Goal: Task Accomplishment & Management: Complete application form

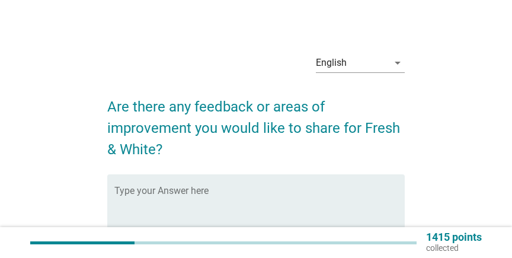
scroll to position [64, 0]
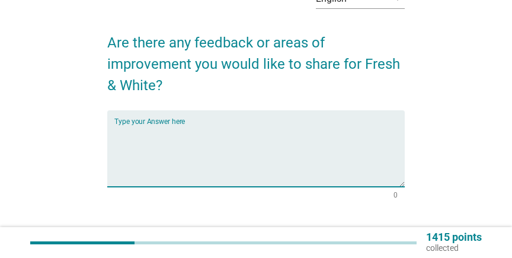
click at [227, 131] on textarea "Type your Answer here" at bounding box center [259, 155] width 290 height 62
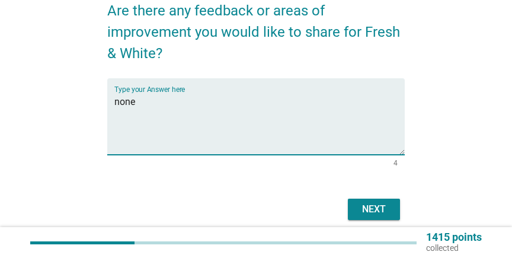
scroll to position [136, 0]
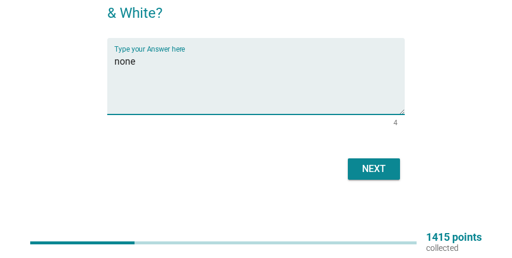
type textarea "none"
click at [363, 157] on div "Next" at bounding box center [255, 169] width 297 height 28
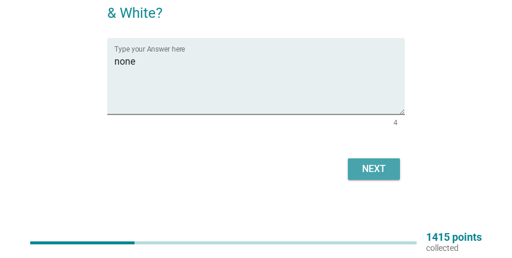
click at [368, 164] on div "Next" at bounding box center [373, 169] width 33 height 14
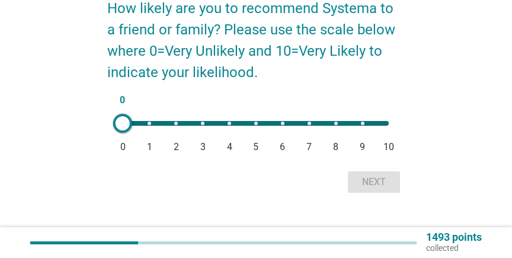
scroll to position [111, 0]
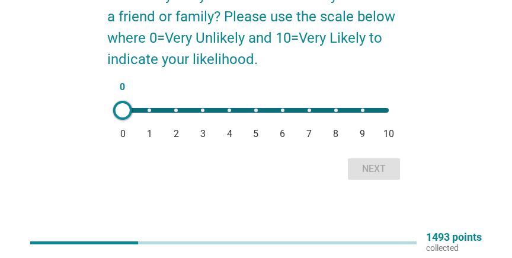
click at [255, 107] on div "0 0 1 2 3 4 5 6 7 8 9 10" at bounding box center [255, 110] width 285 height 24
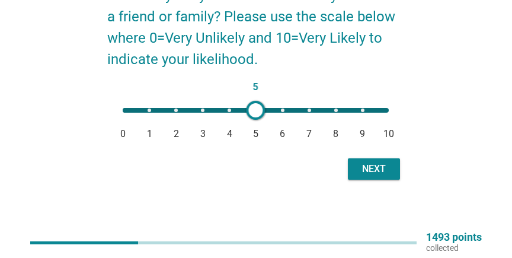
click at [255, 110] on div "5 0 1 2 3 4 5 6 7 8 9 10" at bounding box center [256, 110] width 266 height 5
click at [280, 111] on div "5 0 1 2 3 4 5 6 7 8 9 10" at bounding box center [256, 110] width 266 height 5
type input "6"
drag, startPoint x: 356, startPoint y: 156, endPoint x: 360, endPoint y: 161, distance: 6.4
click at [357, 158] on div "Next" at bounding box center [255, 169] width 297 height 28
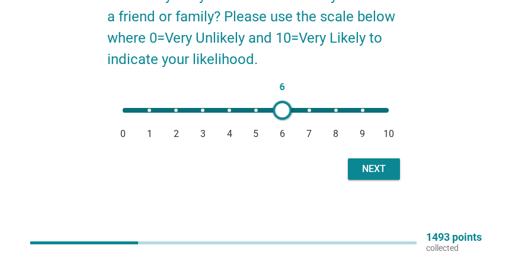
click at [360, 161] on button "Next" at bounding box center [374, 168] width 52 height 21
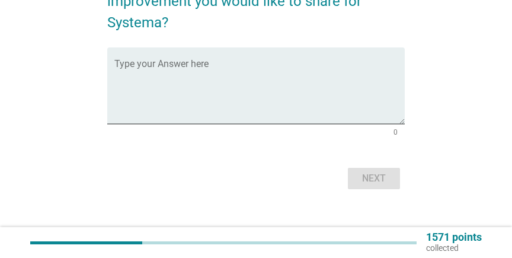
scroll to position [128, 0]
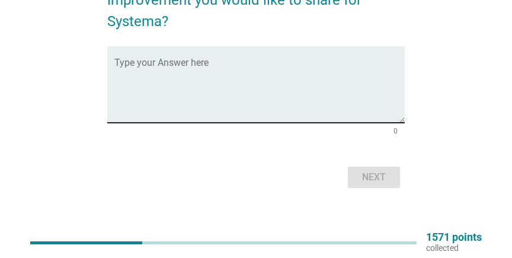
click at [296, 107] on textarea "Type your Answer here" at bounding box center [259, 91] width 290 height 62
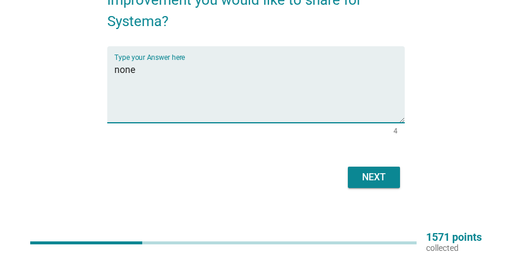
type textarea "none"
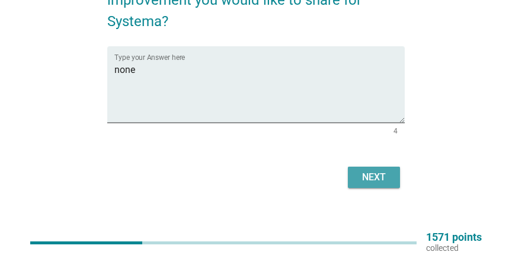
click at [367, 169] on button "Next" at bounding box center [374, 176] width 52 height 21
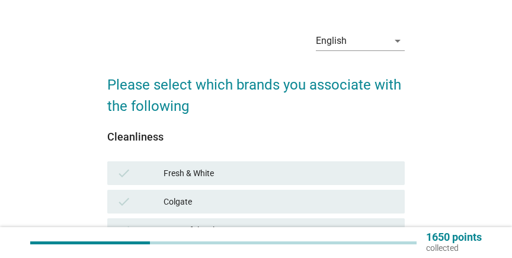
scroll to position [64, 0]
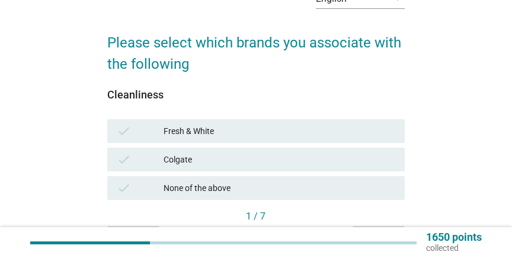
click at [198, 159] on div "Colgate" at bounding box center [279, 159] width 232 height 14
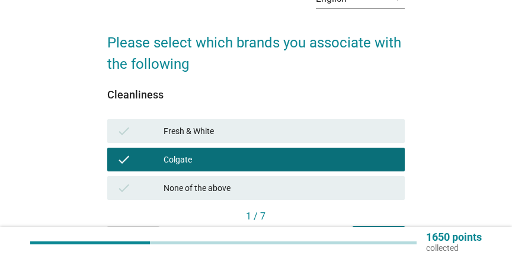
click at [250, 138] on div "Fresh & White" at bounding box center [279, 131] width 232 height 14
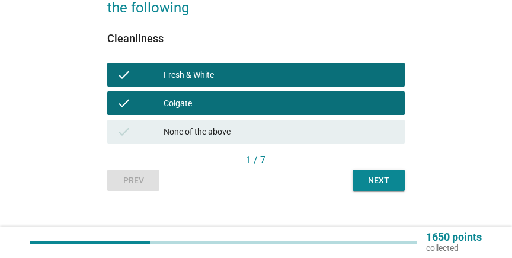
scroll to position [128, 0]
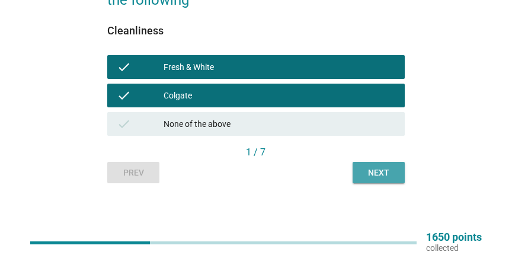
click at [370, 180] on button "Next" at bounding box center [378, 172] width 52 height 21
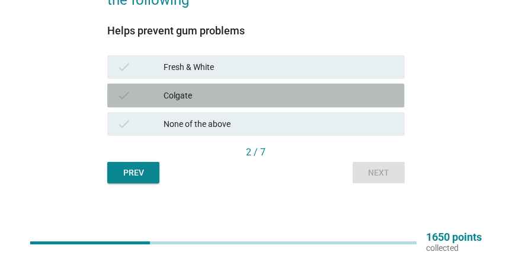
click at [209, 97] on div "Colgate" at bounding box center [279, 95] width 232 height 14
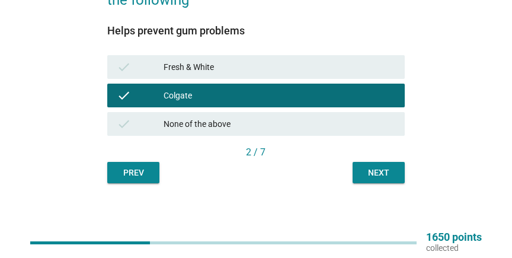
drag, startPoint x: 291, startPoint y: 67, endPoint x: 360, endPoint y: 133, distance: 95.5
click at [291, 67] on div "Fresh & White" at bounding box center [279, 67] width 232 height 14
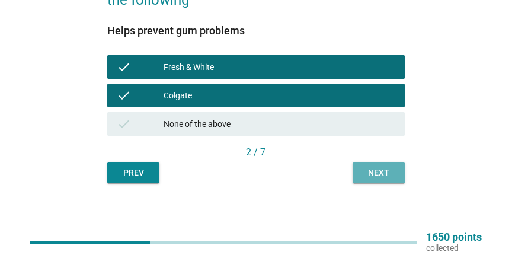
click at [380, 168] on div "Next" at bounding box center [378, 172] width 33 height 12
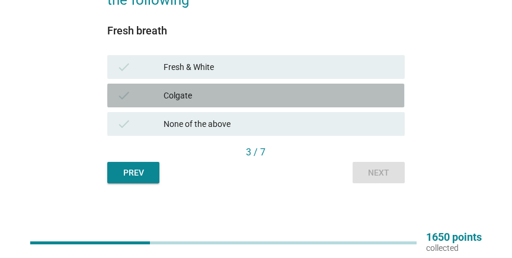
click at [192, 96] on div "Colgate" at bounding box center [279, 95] width 232 height 14
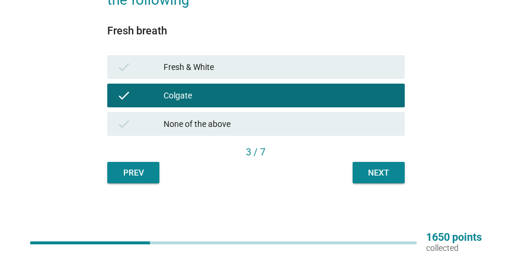
drag, startPoint x: 198, startPoint y: 67, endPoint x: 225, endPoint y: 82, distance: 30.8
click at [200, 67] on div "Fresh & White" at bounding box center [279, 67] width 232 height 14
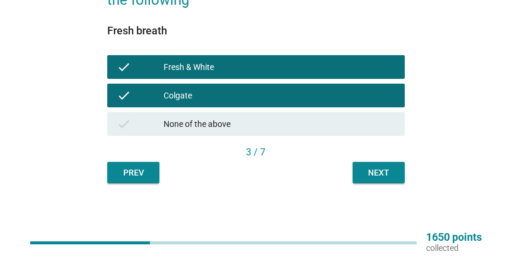
click at [375, 168] on div "Next" at bounding box center [378, 172] width 33 height 12
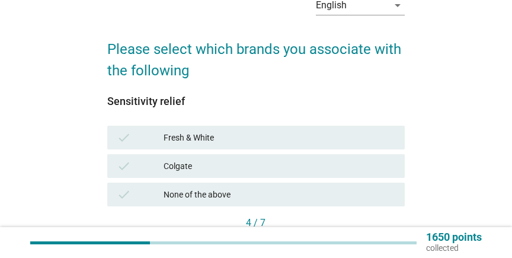
scroll to position [64, 0]
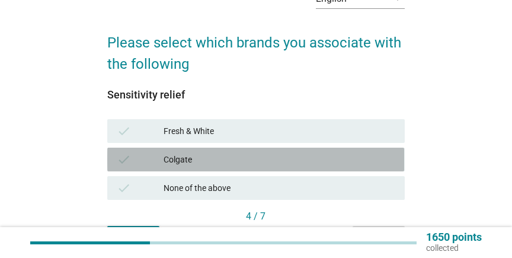
click at [188, 152] on div "Colgate" at bounding box center [279, 159] width 232 height 14
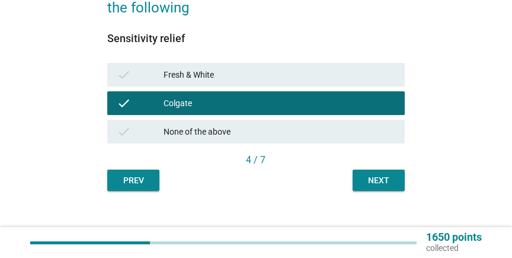
scroll to position [128, 0]
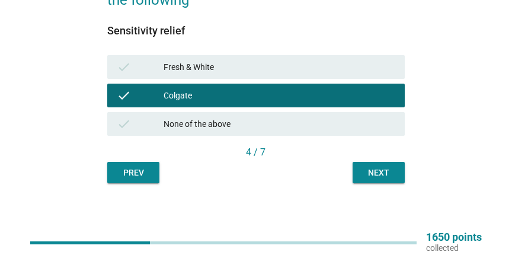
click at [365, 178] on div "Next" at bounding box center [378, 172] width 33 height 12
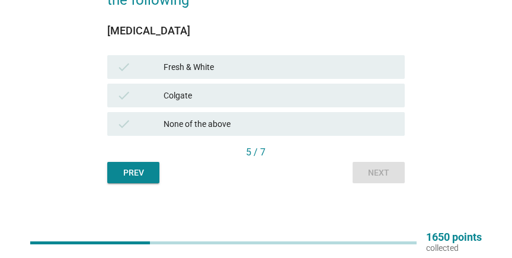
click at [200, 94] on div "Colgate" at bounding box center [279, 95] width 232 height 14
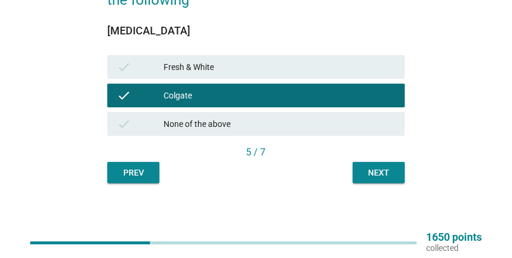
click at [381, 164] on button "Next" at bounding box center [378, 172] width 52 height 21
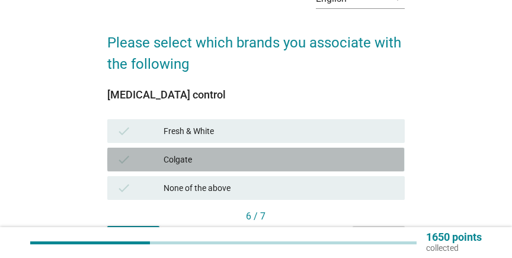
click at [216, 159] on div "Colgate" at bounding box center [279, 159] width 232 height 14
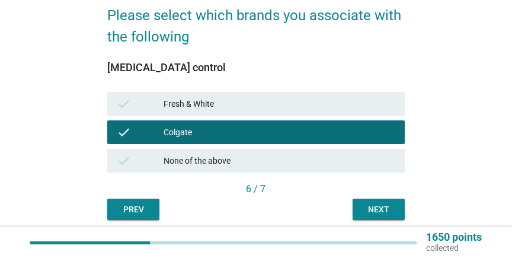
scroll to position [128, 0]
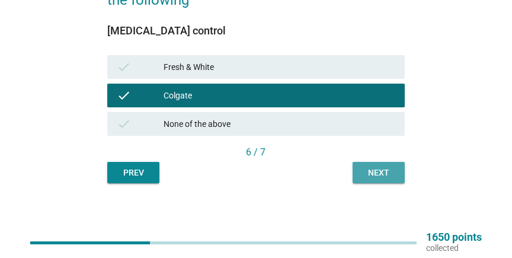
click at [366, 171] on div "Next" at bounding box center [378, 172] width 33 height 12
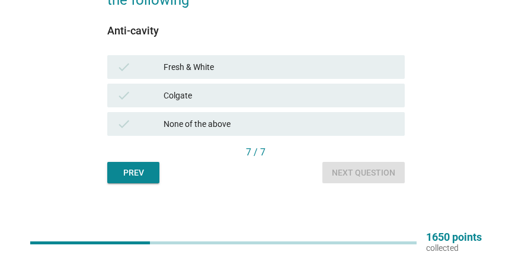
drag, startPoint x: 216, startPoint y: 102, endPoint x: 277, endPoint y: 133, distance: 68.1
click at [216, 102] on div "Colgate" at bounding box center [279, 95] width 232 height 14
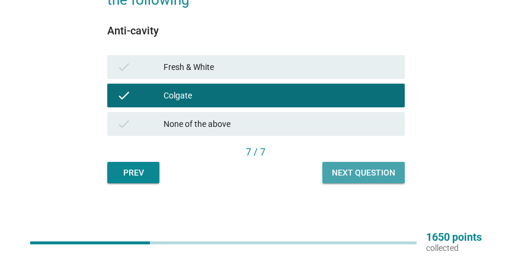
click at [374, 167] on div "Next question" at bounding box center [363, 172] width 63 height 12
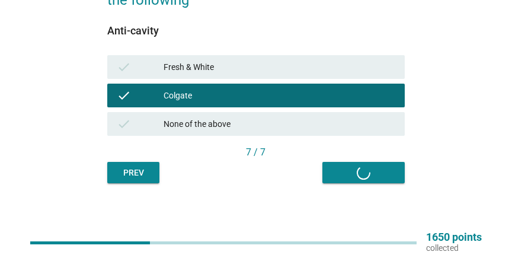
scroll to position [0, 0]
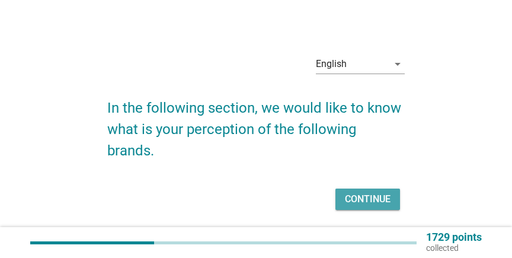
click at [365, 193] on div "Continue" at bounding box center [368, 199] width 46 height 14
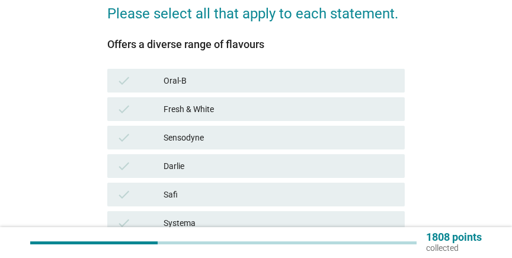
scroll to position [256, 0]
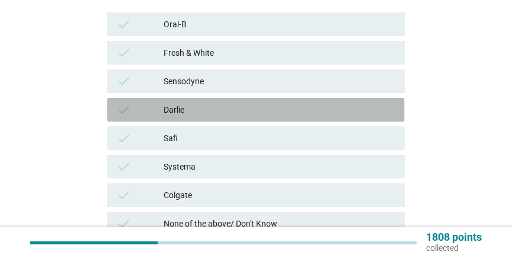
click at [181, 104] on div "Darlie" at bounding box center [279, 109] width 232 height 14
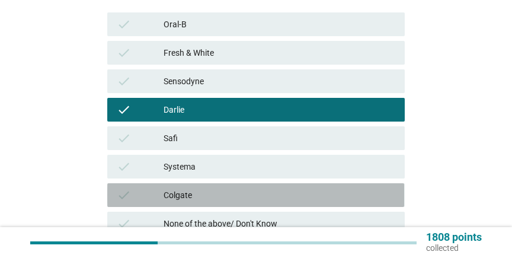
click at [187, 190] on div "Colgate" at bounding box center [279, 195] width 232 height 14
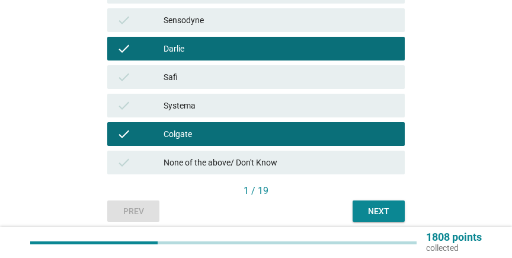
scroll to position [355, 0]
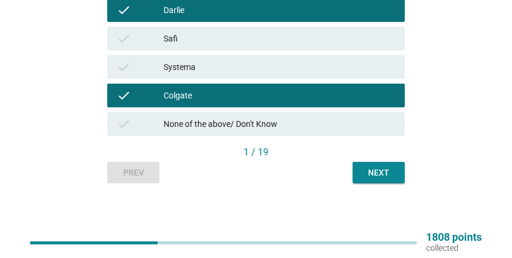
click at [386, 164] on button "Next" at bounding box center [378, 172] width 52 height 21
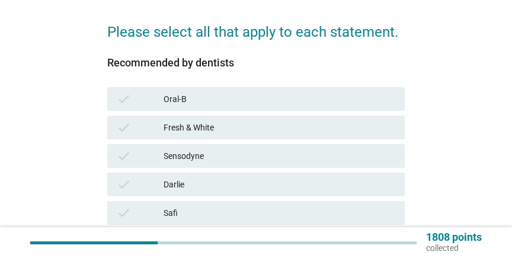
scroll to position [192, 0]
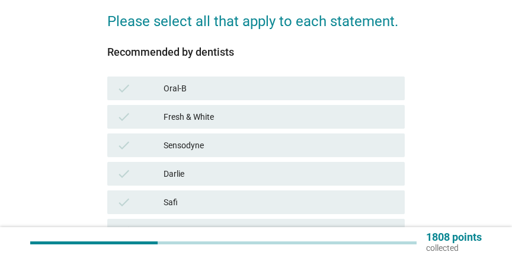
click at [211, 96] on div "check Oral-B" at bounding box center [255, 88] width 297 height 24
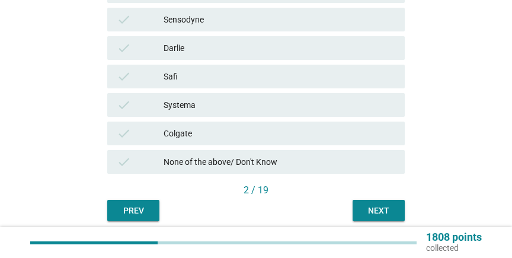
scroll to position [320, 0]
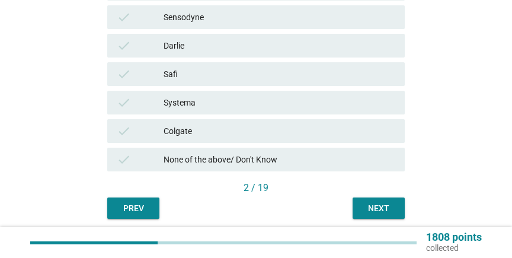
click at [190, 128] on div "Colgate" at bounding box center [279, 131] width 232 height 14
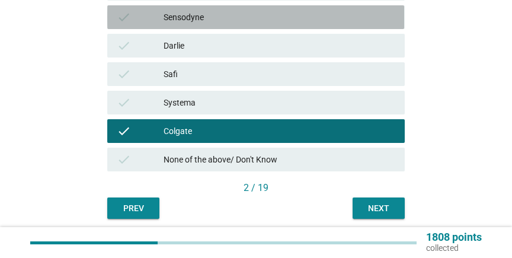
click at [218, 27] on div "check Sensodyne" at bounding box center [255, 17] width 297 height 24
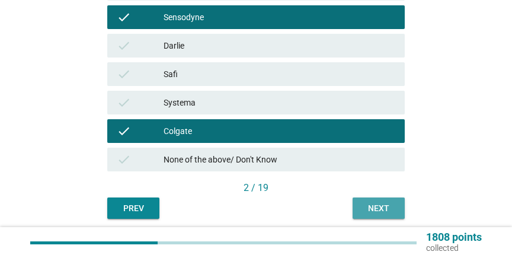
click at [384, 201] on button "Next" at bounding box center [378, 207] width 52 height 21
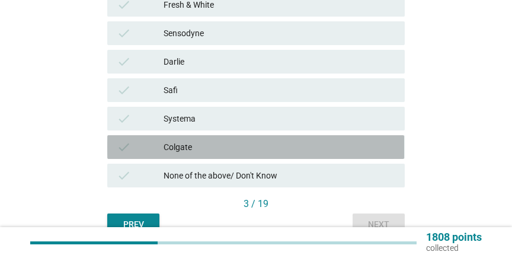
click at [200, 146] on div "Colgate" at bounding box center [279, 147] width 232 height 14
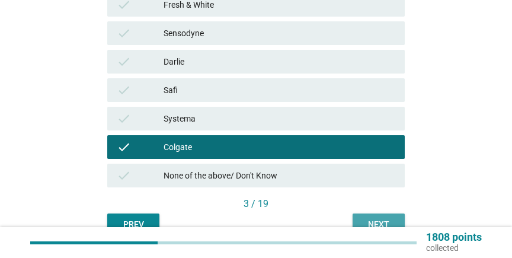
click at [365, 218] on div "Next" at bounding box center [378, 224] width 33 height 12
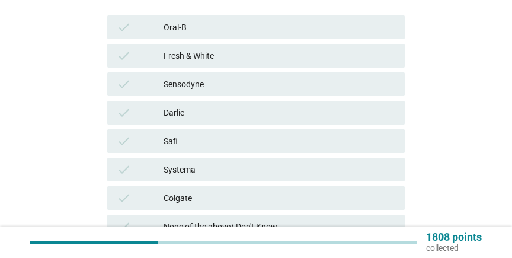
scroll to position [256, 0]
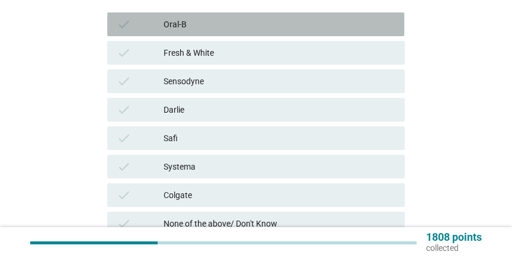
click at [219, 28] on div "Oral-B" at bounding box center [279, 24] width 232 height 14
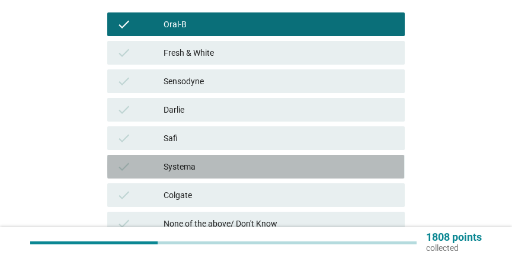
drag, startPoint x: 185, startPoint y: 170, endPoint x: 191, endPoint y: 188, distance: 18.6
click at [185, 170] on div "Systema" at bounding box center [279, 166] width 232 height 14
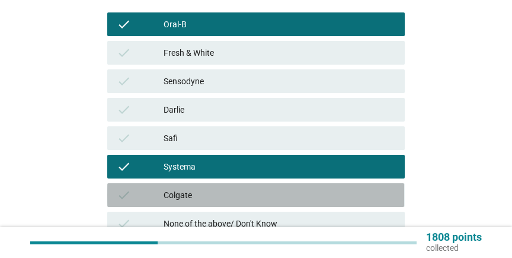
click at [194, 195] on div "Colgate" at bounding box center [279, 195] width 232 height 14
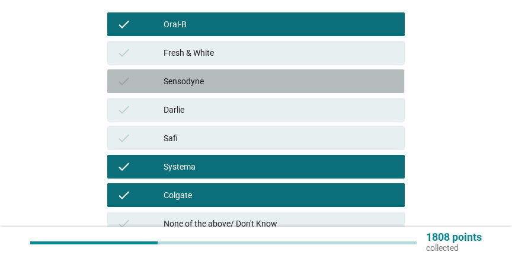
click at [202, 81] on div "Sensodyne" at bounding box center [279, 81] width 232 height 14
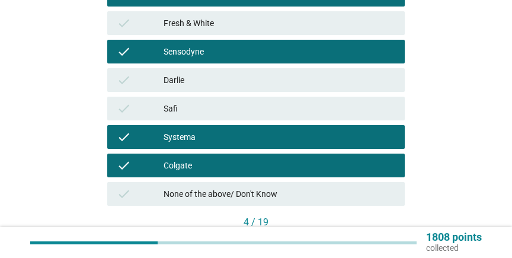
scroll to position [355, 0]
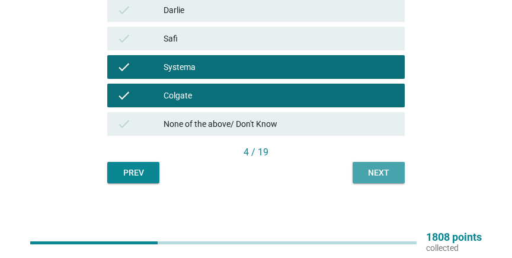
click at [377, 168] on div "Next" at bounding box center [378, 172] width 33 height 12
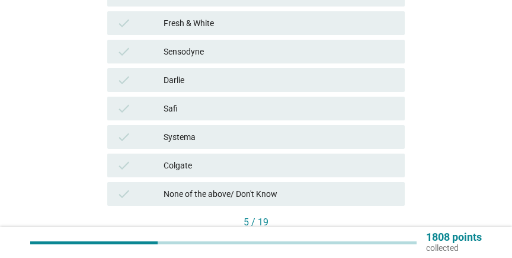
scroll to position [320, 0]
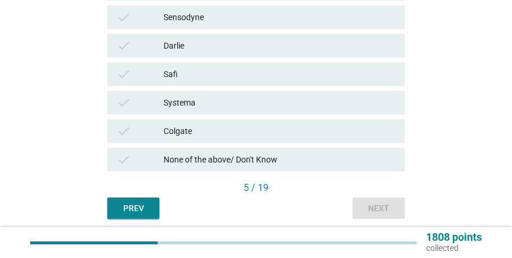
click at [189, 131] on div "Colgate" at bounding box center [279, 131] width 232 height 14
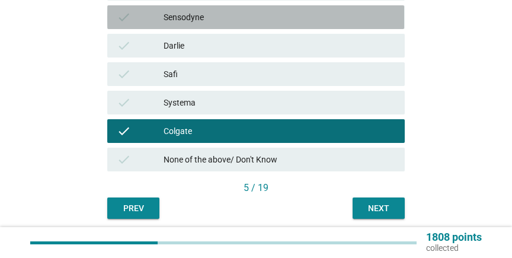
click at [219, 21] on div "Sensodyne" at bounding box center [279, 17] width 232 height 14
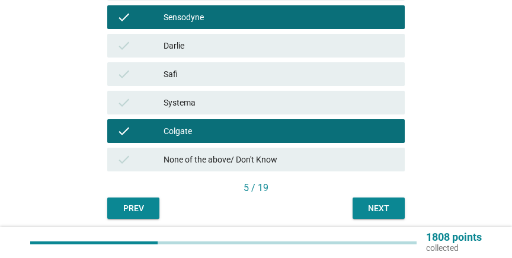
click at [370, 203] on div "Next" at bounding box center [378, 208] width 33 height 12
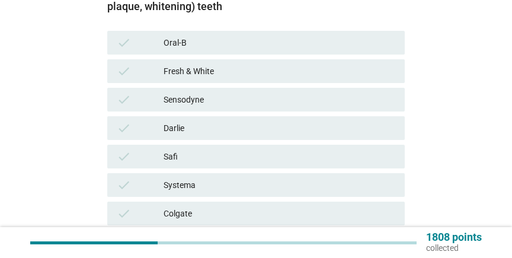
scroll to position [256, 0]
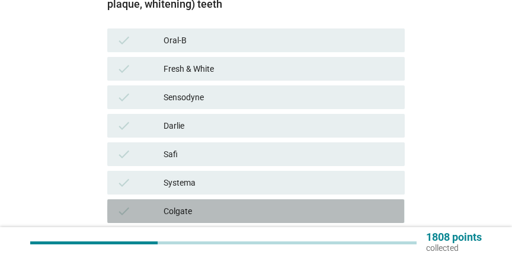
click at [204, 203] on div "check Colgate" at bounding box center [255, 211] width 297 height 24
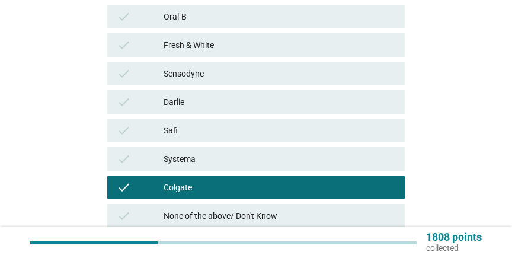
scroll to position [320, 0]
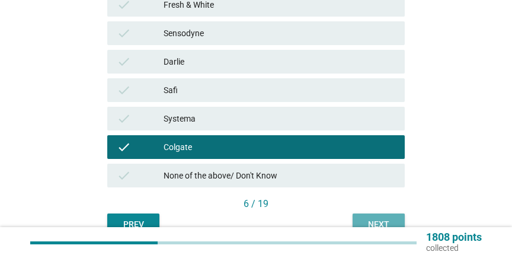
click at [376, 218] on div "Next" at bounding box center [378, 224] width 33 height 12
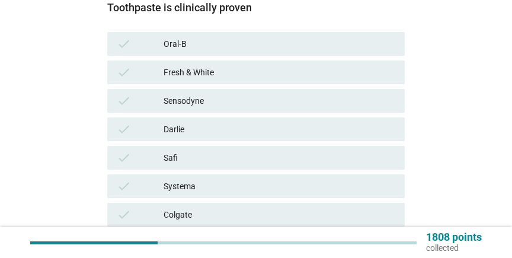
scroll to position [192, 0]
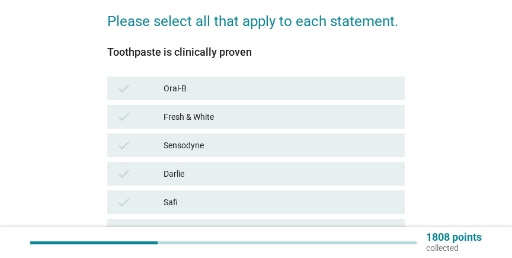
click at [188, 84] on div "Oral-B" at bounding box center [279, 88] width 232 height 14
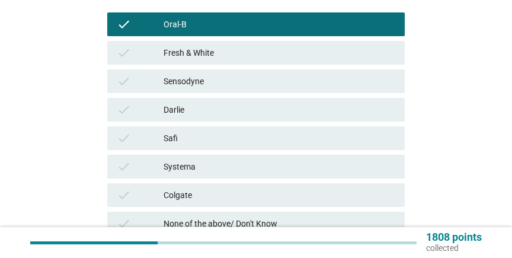
click at [184, 81] on div "Sensodyne" at bounding box center [279, 81] width 232 height 14
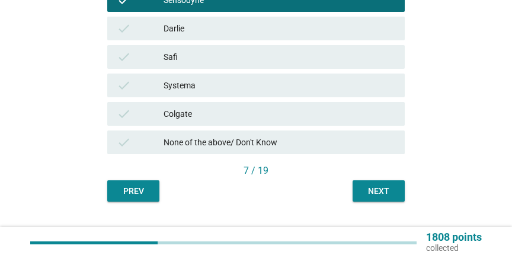
scroll to position [355, 0]
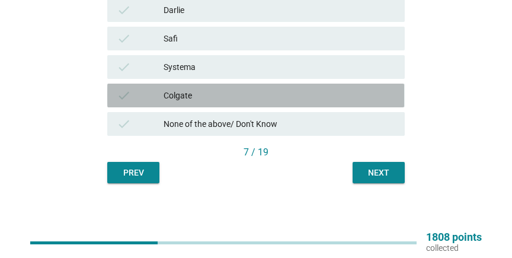
click at [201, 100] on div "Colgate" at bounding box center [279, 95] width 232 height 14
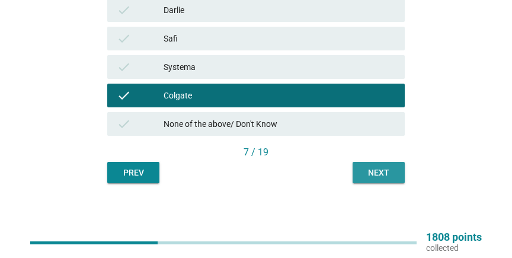
click at [361, 166] on button "Next" at bounding box center [378, 172] width 52 height 21
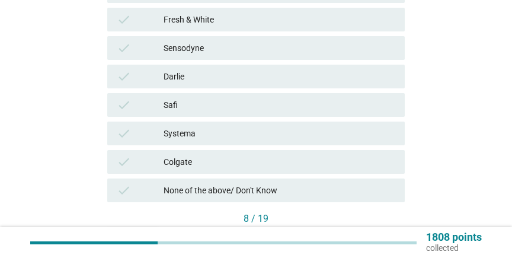
scroll to position [320, 0]
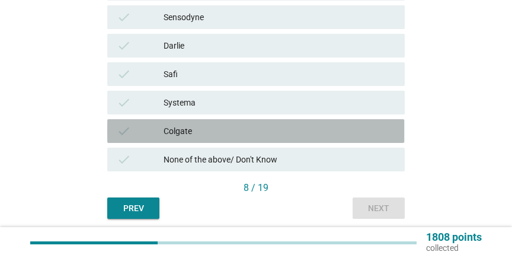
click at [195, 130] on div "Colgate" at bounding box center [279, 131] width 232 height 14
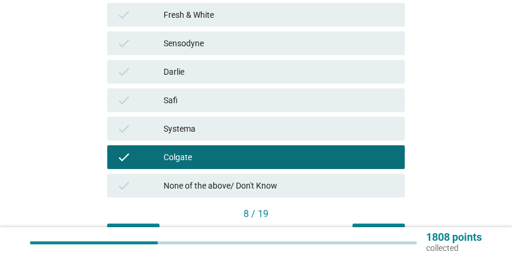
scroll to position [192, 0]
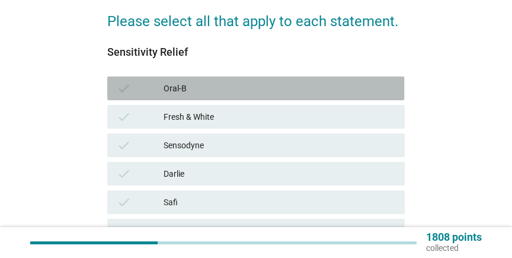
click at [198, 92] on div "Oral-B" at bounding box center [279, 88] width 232 height 14
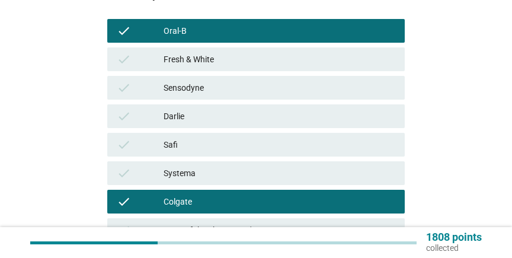
scroll to position [256, 0]
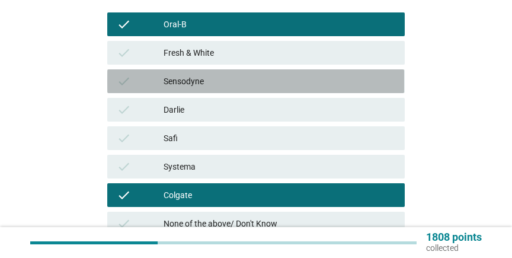
click at [208, 85] on div "Sensodyne" at bounding box center [279, 81] width 232 height 14
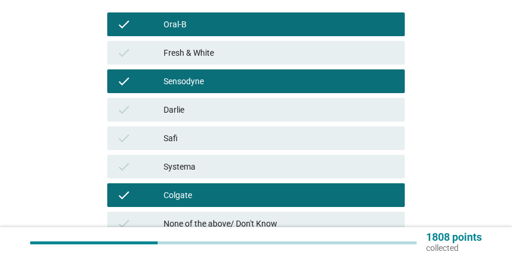
click at [333, 164] on div "Systema" at bounding box center [279, 166] width 232 height 14
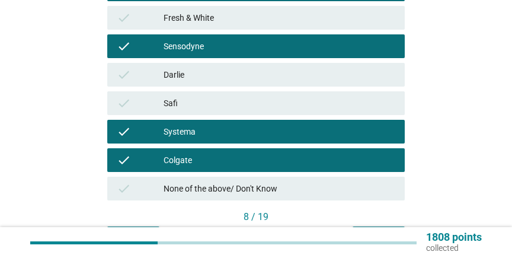
scroll to position [355, 0]
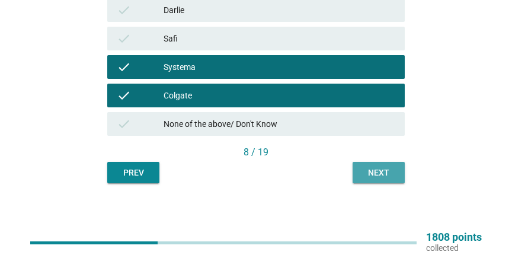
click at [392, 172] on div "Next" at bounding box center [378, 172] width 33 height 12
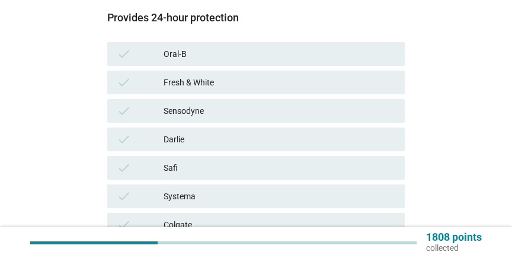
scroll to position [256, 0]
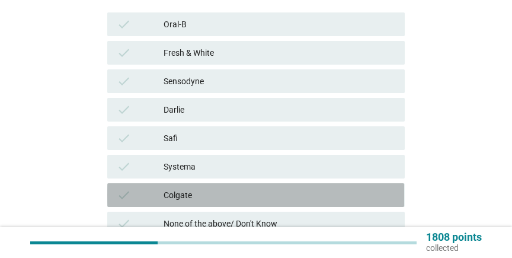
click at [195, 191] on div "Colgate" at bounding box center [279, 195] width 232 height 14
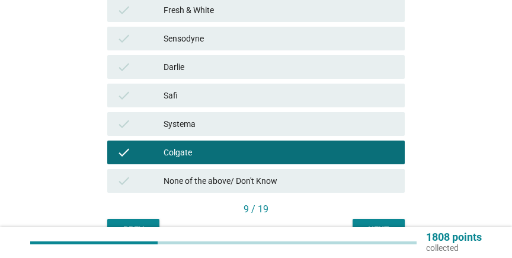
scroll to position [355, 0]
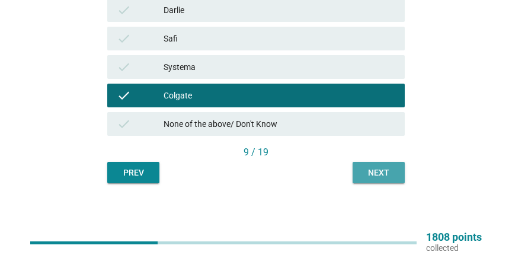
click at [379, 165] on button "Next" at bounding box center [378, 172] width 52 height 21
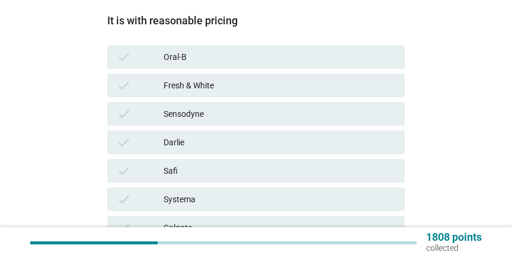
scroll to position [227, 0]
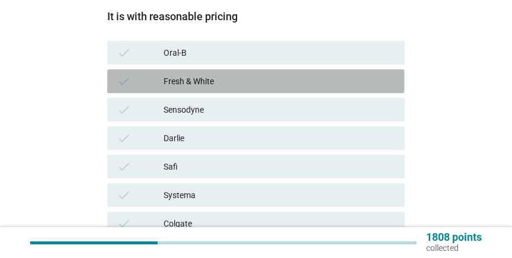
click at [206, 81] on div "Fresh & White" at bounding box center [279, 81] width 232 height 14
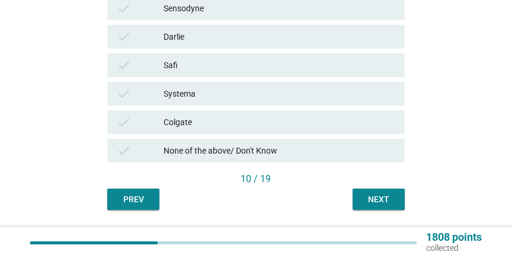
scroll to position [355, 0]
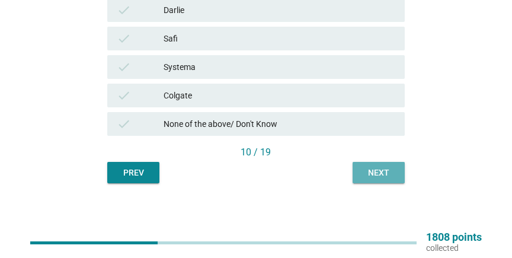
click at [380, 172] on div "Next" at bounding box center [378, 172] width 33 height 12
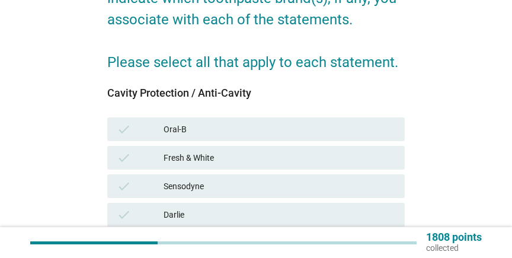
scroll to position [192, 0]
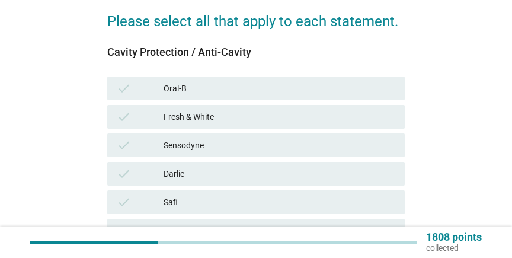
click at [194, 115] on div "Fresh & White" at bounding box center [279, 117] width 232 height 14
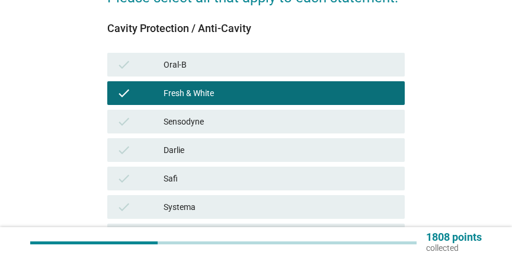
scroll to position [256, 0]
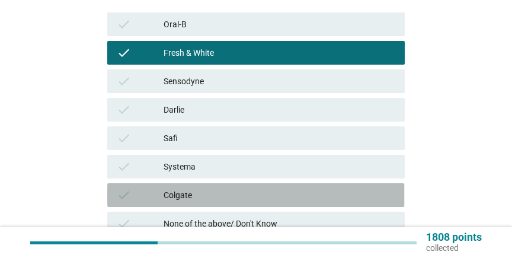
click at [190, 194] on div "Colgate" at bounding box center [279, 195] width 232 height 14
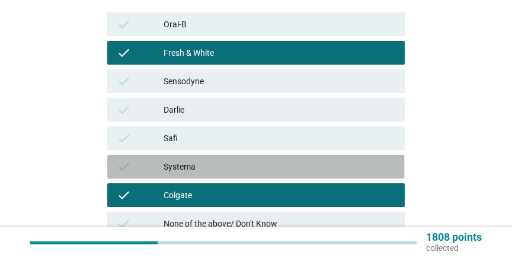
click at [198, 164] on div "Systema" at bounding box center [279, 166] width 232 height 14
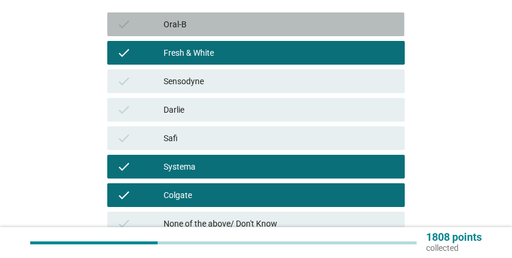
click at [198, 30] on div "Oral-B" at bounding box center [279, 24] width 232 height 14
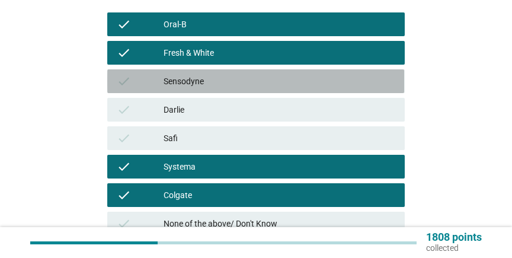
drag, startPoint x: 209, startPoint y: 78, endPoint x: 305, endPoint y: 128, distance: 108.4
click at [209, 78] on div "Sensodyne" at bounding box center [279, 81] width 232 height 14
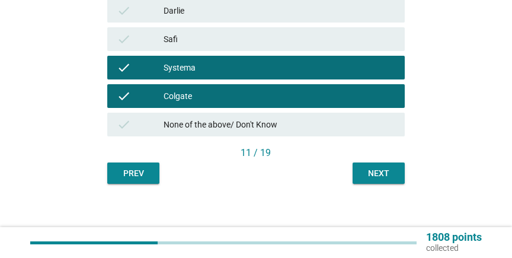
scroll to position [355, 0]
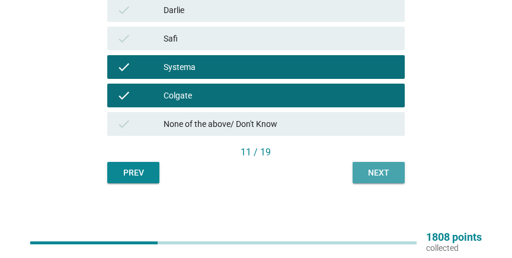
click at [369, 165] on button "Next" at bounding box center [378, 172] width 52 height 21
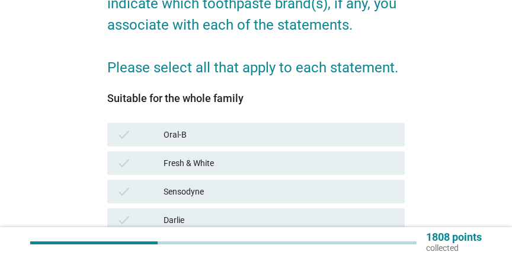
scroll to position [192, 0]
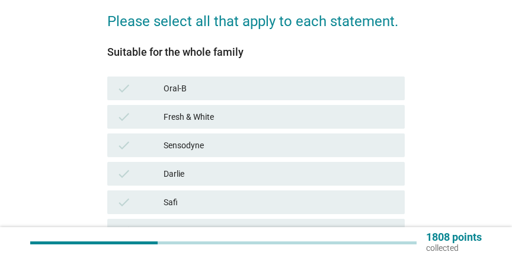
click at [204, 117] on div "Fresh & White" at bounding box center [279, 117] width 232 height 14
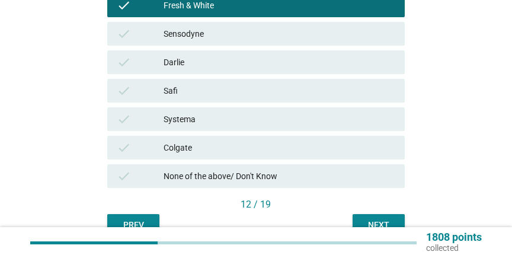
scroll to position [320, 0]
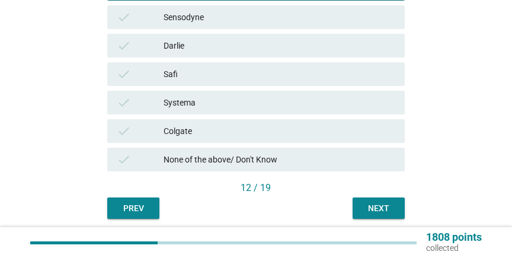
click at [192, 130] on div "Colgate" at bounding box center [279, 131] width 232 height 14
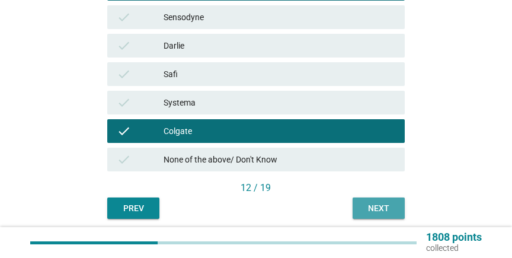
click at [369, 207] on div "Next" at bounding box center [378, 208] width 33 height 12
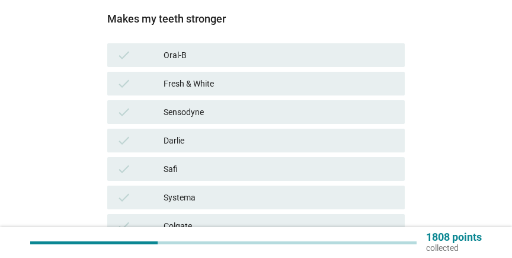
scroll to position [256, 0]
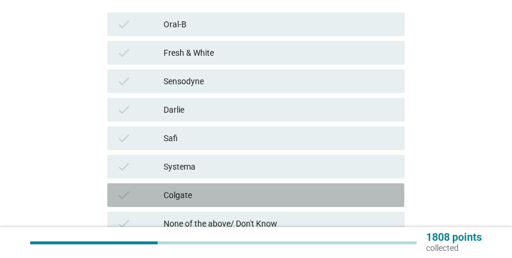
click at [188, 190] on div "Colgate" at bounding box center [279, 195] width 232 height 14
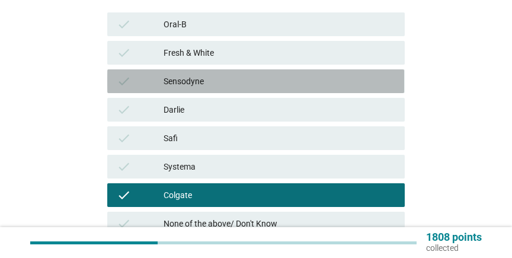
click at [211, 76] on div "Sensodyne" at bounding box center [279, 81] width 232 height 14
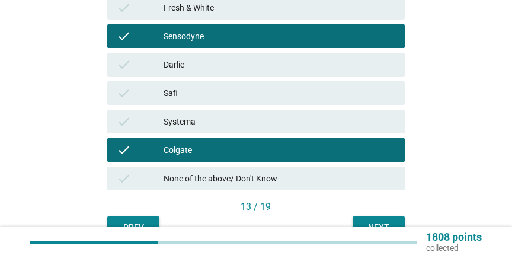
scroll to position [355, 0]
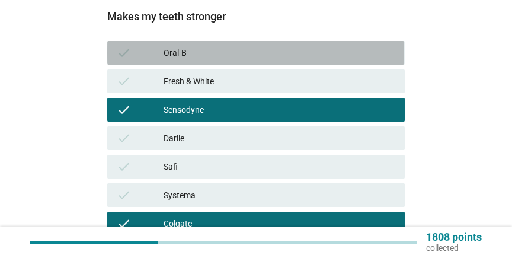
click at [211, 47] on div "Oral-B" at bounding box center [279, 53] width 232 height 14
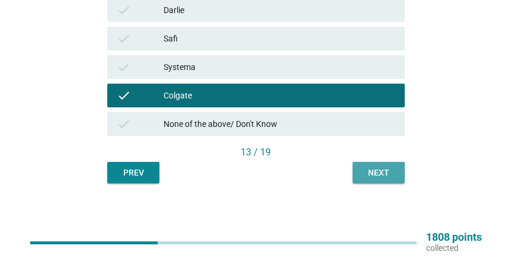
click at [387, 165] on button "Next" at bounding box center [378, 172] width 52 height 21
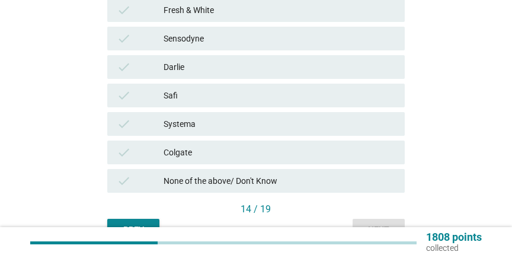
scroll to position [320, 0]
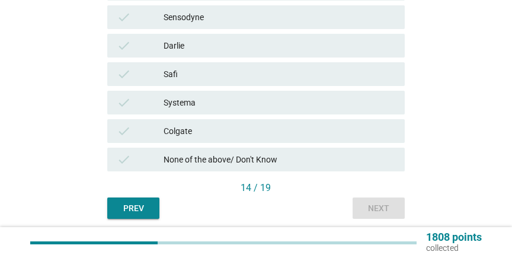
click at [219, 158] on div "None of the above/ Don't Know" at bounding box center [279, 159] width 232 height 14
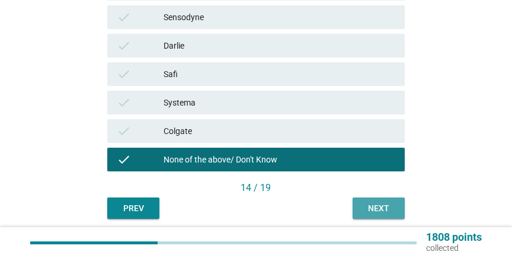
click at [375, 211] on div "Next" at bounding box center [378, 208] width 33 height 12
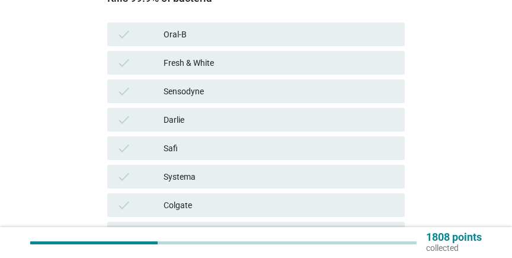
scroll to position [256, 0]
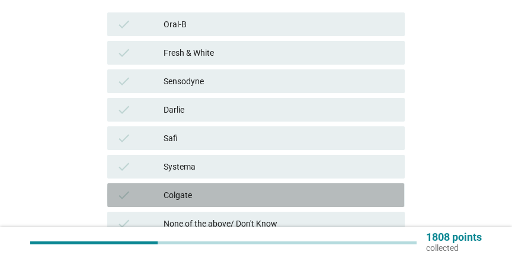
click at [196, 193] on div "Colgate" at bounding box center [279, 195] width 232 height 14
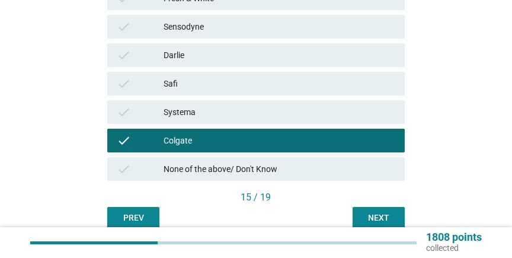
scroll to position [355, 0]
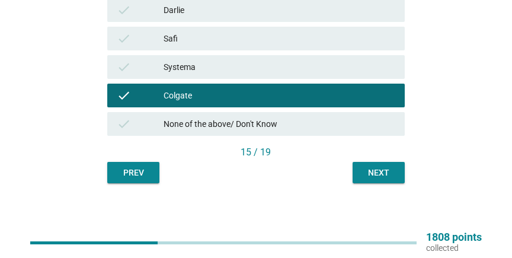
click at [386, 178] on div "Next" at bounding box center [378, 172] width 33 height 12
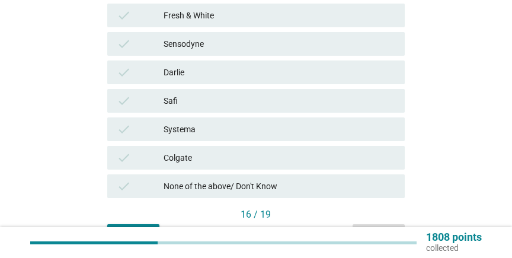
scroll to position [320, 0]
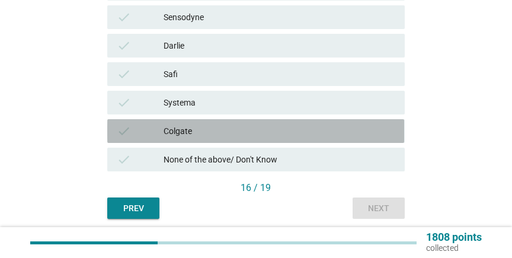
click at [179, 128] on div "Colgate" at bounding box center [279, 131] width 232 height 14
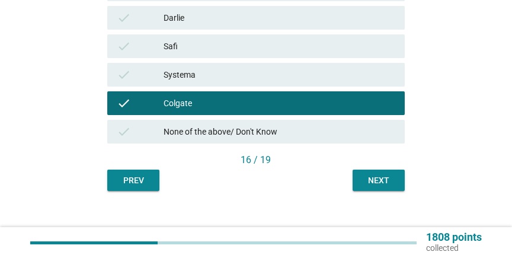
scroll to position [355, 0]
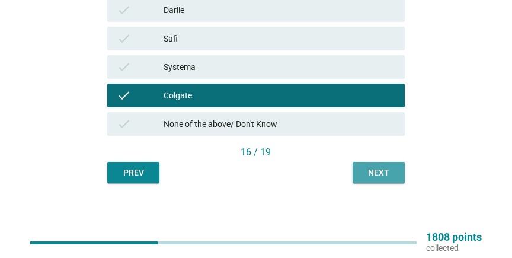
click at [370, 165] on button "Next" at bounding box center [378, 172] width 52 height 21
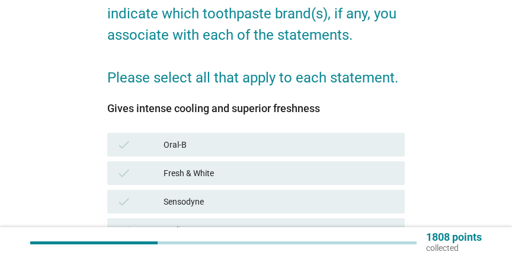
scroll to position [128, 0]
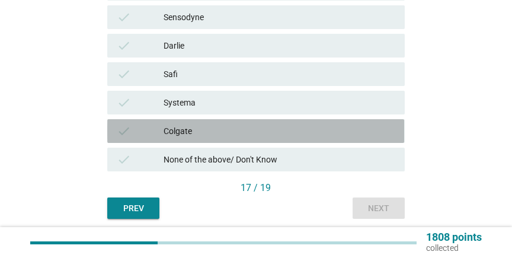
click at [182, 123] on div "check Colgate" at bounding box center [255, 131] width 297 height 24
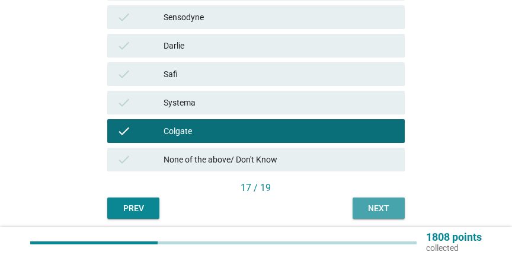
click at [381, 205] on div "Next" at bounding box center [378, 208] width 33 height 12
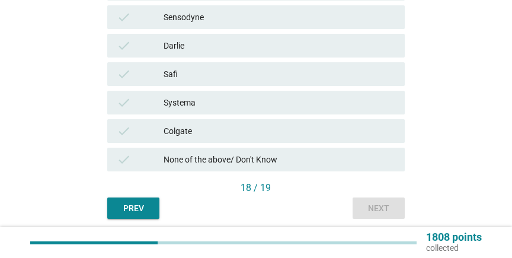
click at [203, 135] on div "Colgate" at bounding box center [279, 131] width 232 height 14
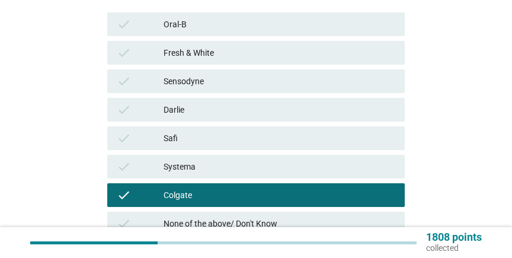
click at [209, 48] on div "Fresh & White" at bounding box center [279, 53] width 232 height 14
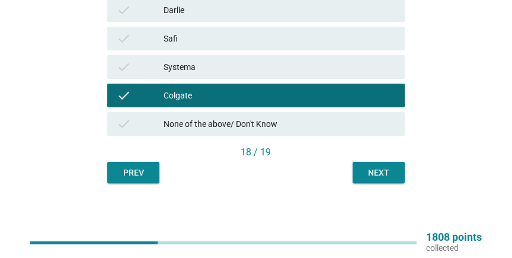
click at [377, 161] on div "18 / 19" at bounding box center [255, 153] width 297 height 17
click at [377, 165] on button "Next" at bounding box center [378, 172] width 52 height 21
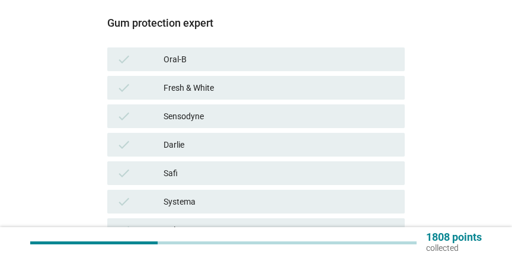
scroll to position [256, 0]
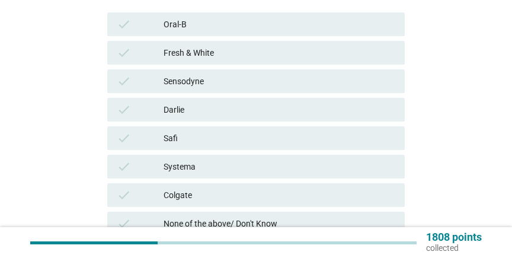
click at [186, 185] on div "check Colgate" at bounding box center [255, 195] width 297 height 24
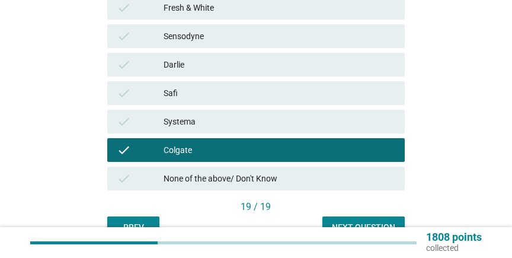
scroll to position [355, 0]
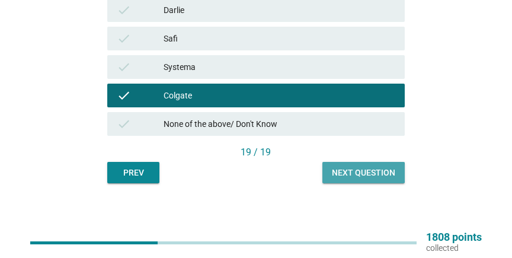
click at [364, 175] on div "Next question" at bounding box center [363, 172] width 63 height 12
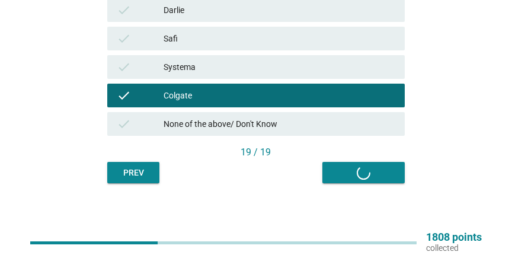
scroll to position [0, 0]
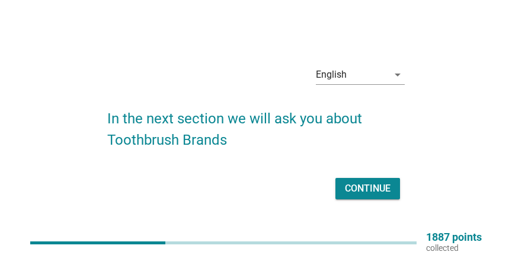
click at [373, 190] on div "Continue" at bounding box center [368, 188] width 46 height 14
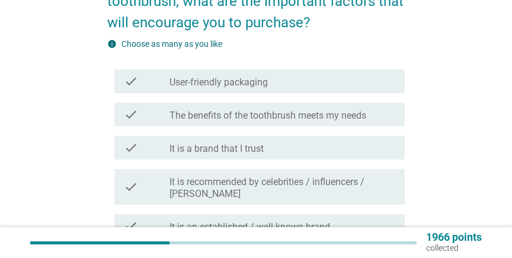
scroll to position [128, 0]
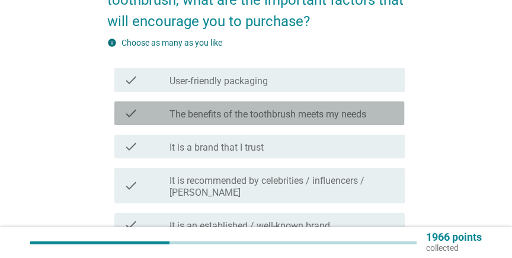
click at [289, 118] on label "The benefits of the toothbrush meets my needs" at bounding box center [267, 114] width 197 height 12
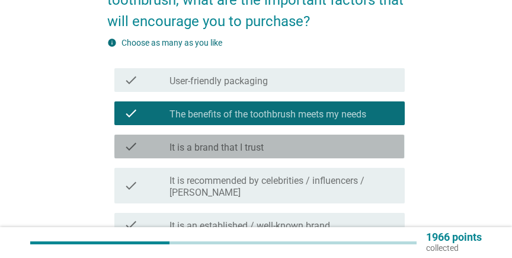
click at [246, 144] on label "It is a brand that I trust" at bounding box center [216, 148] width 94 height 12
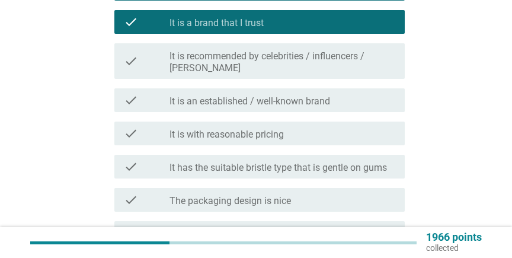
scroll to position [256, 0]
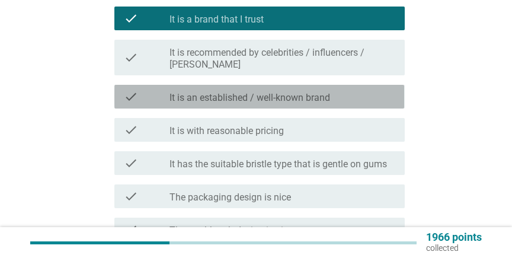
click at [300, 92] on div "check check_box_outline_blank It is an established / well-known brand" at bounding box center [259, 97] width 290 height 24
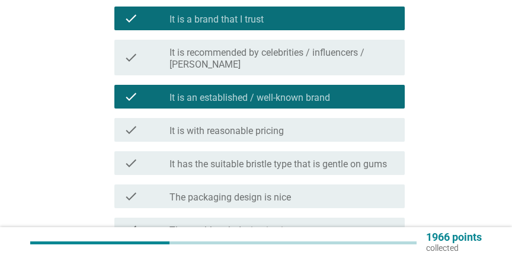
click at [276, 125] on label "It is with reasonable pricing" at bounding box center [226, 131] width 114 height 12
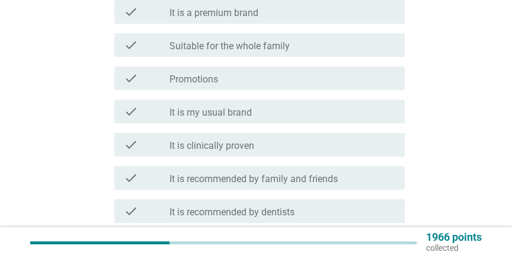
scroll to position [512, 0]
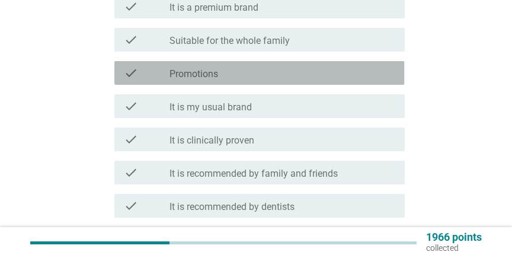
click at [228, 66] on div "check_box_outline_blank Promotions" at bounding box center [282, 73] width 226 height 14
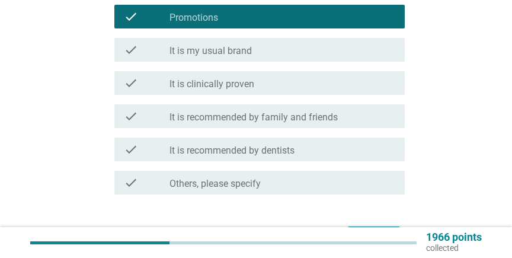
scroll to position [576, 0]
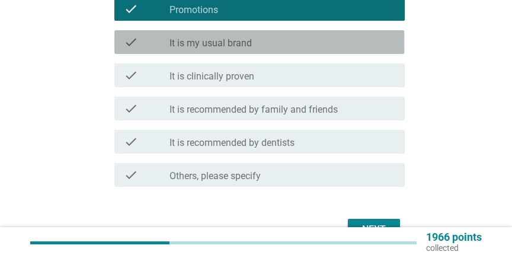
click at [262, 35] on div "check_box_outline_blank It is my usual brand" at bounding box center [282, 42] width 226 height 14
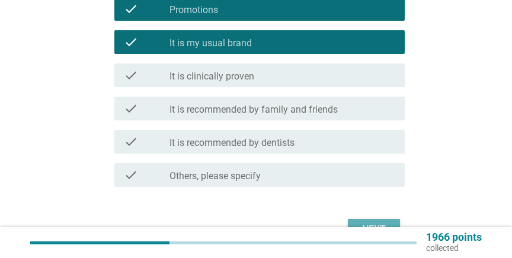
click at [373, 219] on button "Next" at bounding box center [374, 229] width 52 height 21
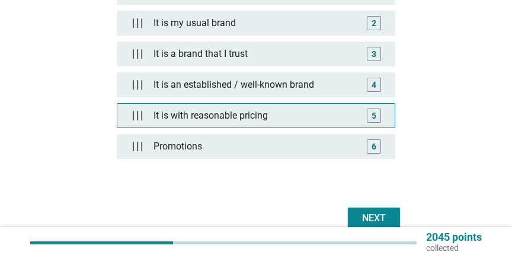
scroll to position [256, 0]
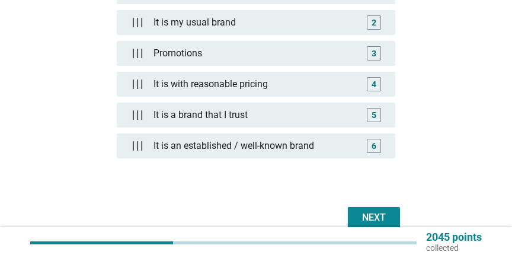
click at [371, 216] on div "Next" at bounding box center [373, 217] width 33 height 14
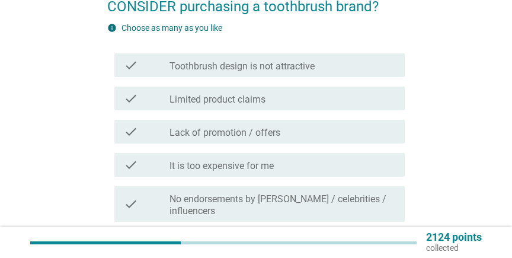
scroll to position [128, 0]
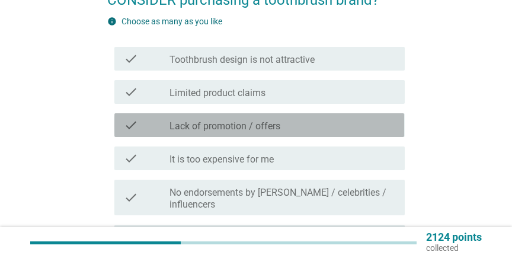
click at [290, 124] on div "check_box_outline_blank Lack of promotion / offers" at bounding box center [282, 125] width 226 height 14
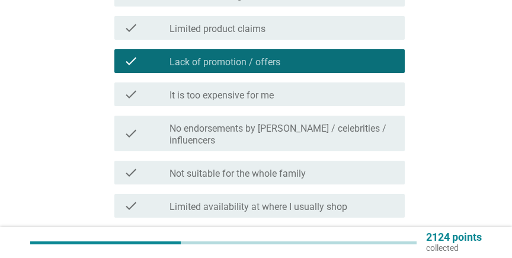
click at [263, 89] on label "It is too expensive for me" at bounding box center [221, 95] width 104 height 12
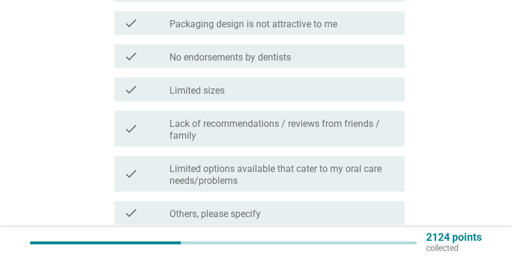
scroll to position [448, 0]
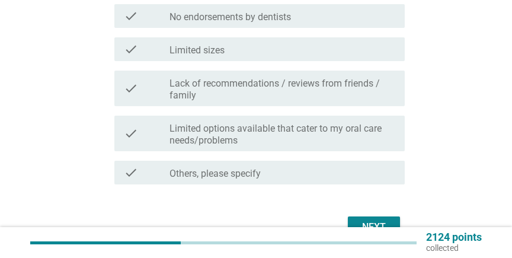
drag, startPoint x: 277, startPoint y: 43, endPoint x: 322, endPoint y: 131, distance: 99.3
click at [277, 43] on div "check_box_outline_blank Limited sizes" at bounding box center [282, 49] width 226 height 14
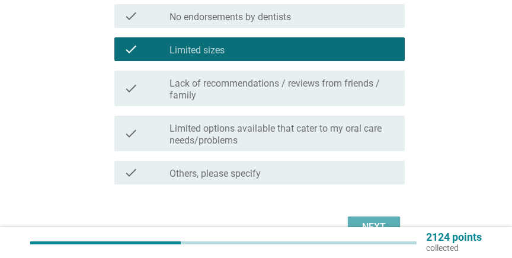
click at [363, 216] on button "Next" at bounding box center [374, 226] width 52 height 21
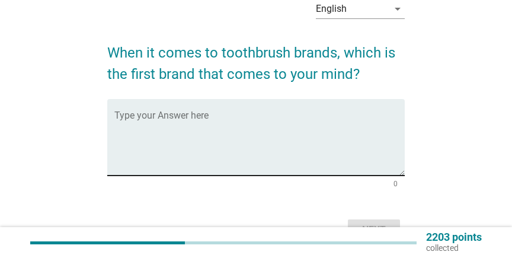
scroll to position [64, 0]
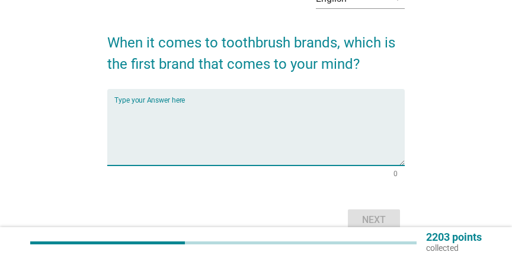
click at [285, 123] on textarea "Type your Answer here" at bounding box center [259, 134] width 290 height 62
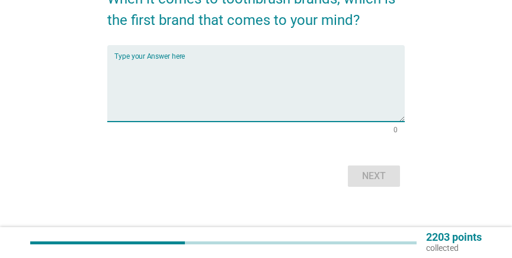
scroll to position [115, 0]
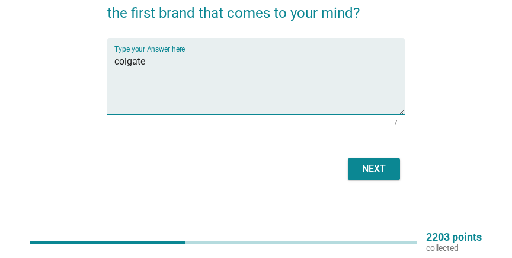
type textarea "colgate"
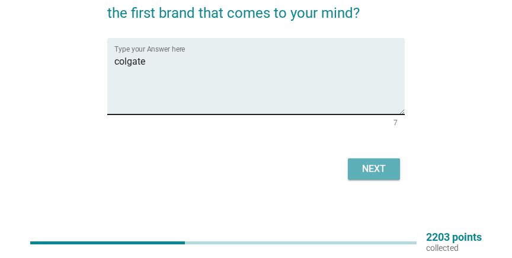
drag, startPoint x: 376, startPoint y: 171, endPoint x: 312, endPoint y: 105, distance: 91.3
click at [376, 171] on div "Next" at bounding box center [373, 169] width 33 height 14
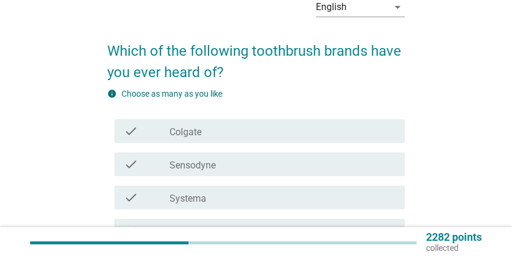
scroll to position [64, 0]
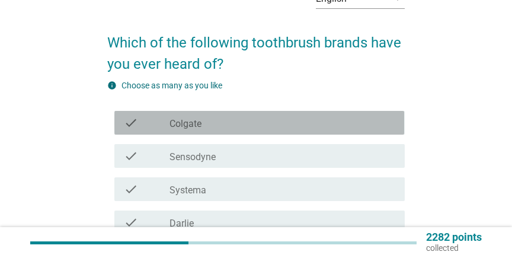
click at [214, 129] on div "check_box_outline_blank Colgate" at bounding box center [282, 123] width 226 height 14
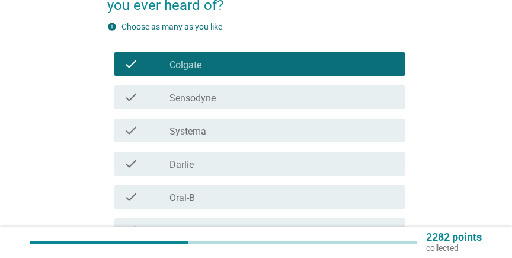
scroll to position [128, 0]
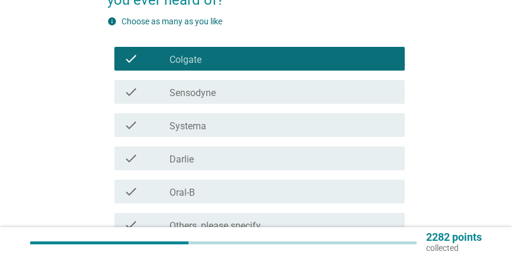
click at [187, 165] on label "Darlie" at bounding box center [181, 159] width 24 height 12
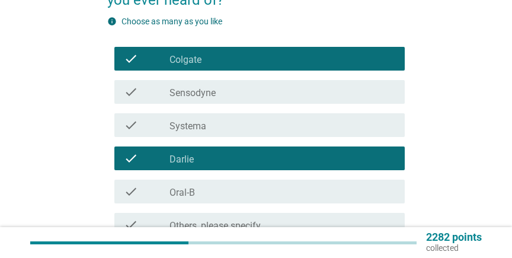
click at [199, 190] on div "check_box_outline_blank Oral-B" at bounding box center [282, 191] width 226 height 14
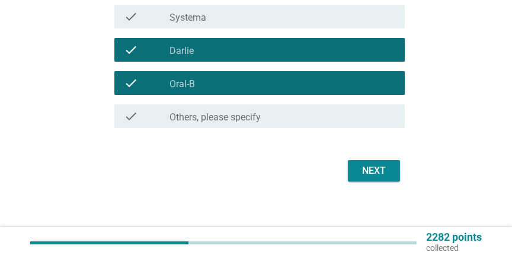
scroll to position [238, 0]
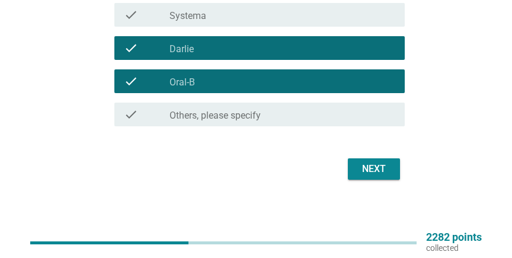
click at [355, 171] on button "Next" at bounding box center [374, 168] width 52 height 21
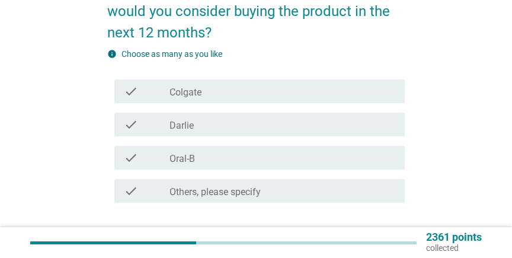
scroll to position [128, 0]
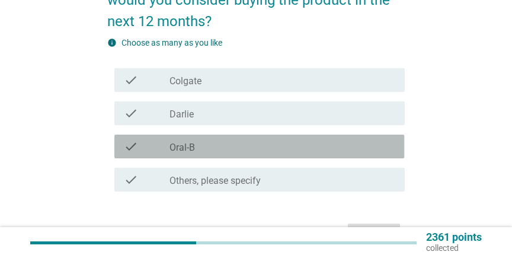
drag, startPoint x: 187, startPoint y: 147, endPoint x: 186, endPoint y: 128, distance: 19.6
click at [187, 146] on label "Oral-B" at bounding box center [181, 148] width 25 height 12
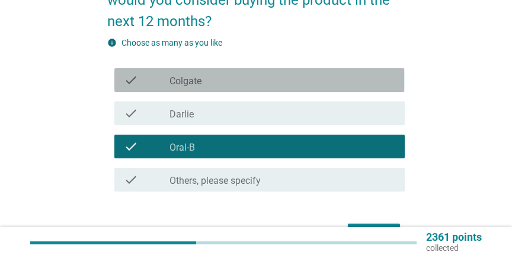
click at [198, 86] on label "Colgate" at bounding box center [185, 81] width 32 height 12
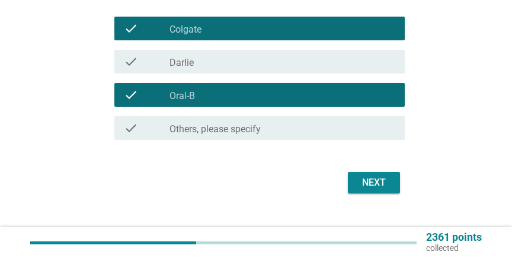
scroll to position [193, 0]
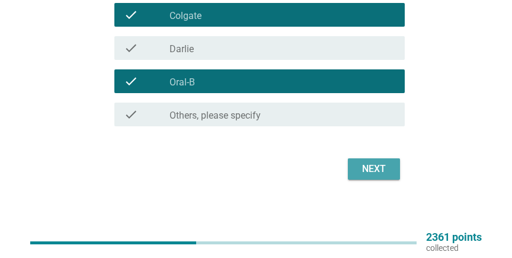
click at [374, 171] on div "Next" at bounding box center [373, 169] width 33 height 14
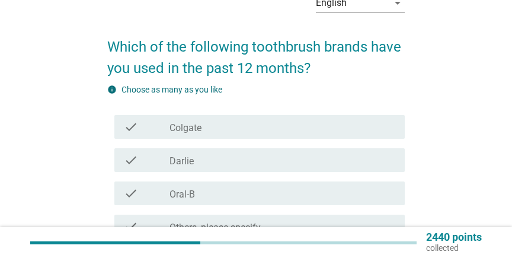
scroll to position [64, 0]
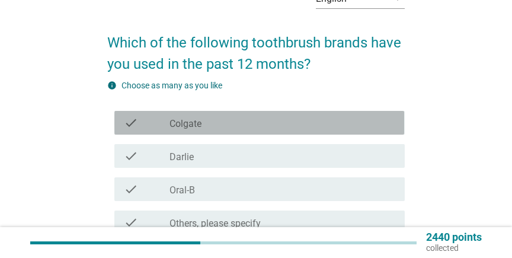
click at [165, 127] on div "check" at bounding box center [146, 123] width 45 height 14
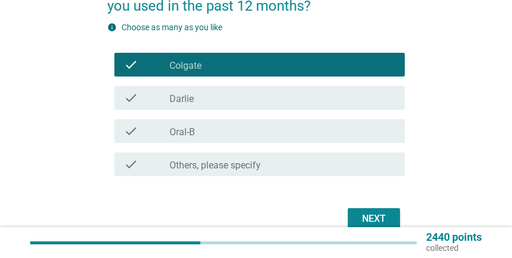
scroll to position [128, 0]
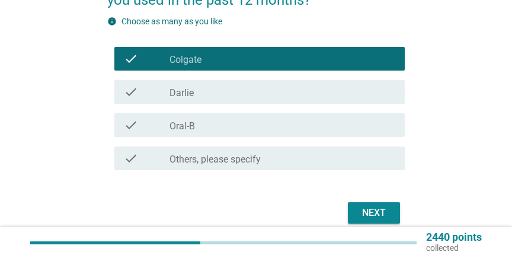
click at [381, 203] on button "Next" at bounding box center [374, 212] width 52 height 21
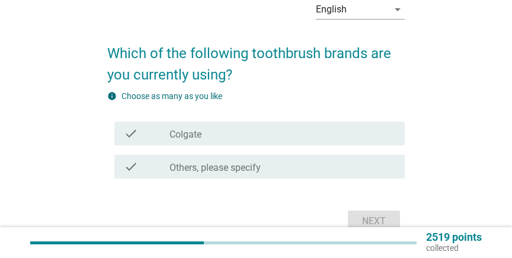
scroll to position [64, 0]
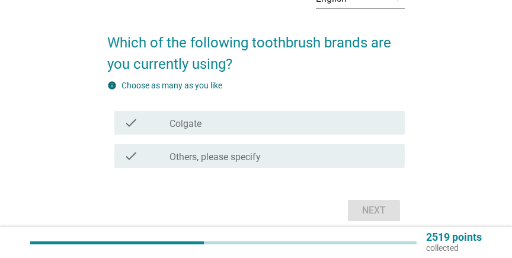
drag, startPoint x: 218, startPoint y: 126, endPoint x: 227, endPoint y: 129, distance: 9.9
click at [219, 126] on div "check_box Colgate" at bounding box center [282, 123] width 226 height 14
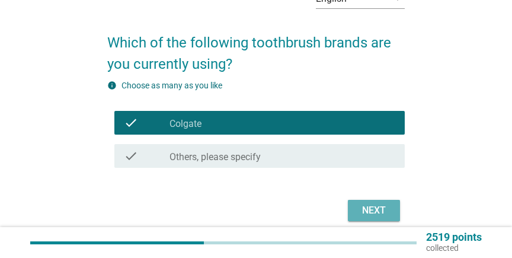
click at [371, 203] on button "Next" at bounding box center [374, 210] width 52 height 21
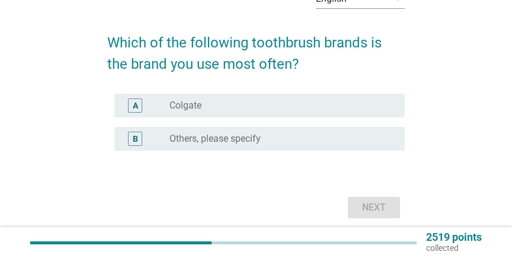
scroll to position [0, 0]
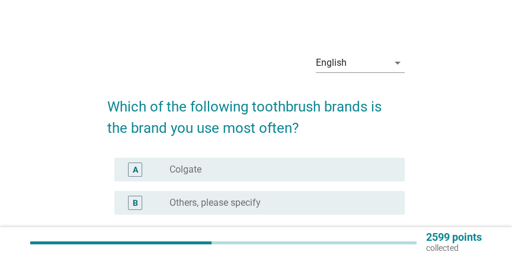
click at [217, 171] on div "radio_button_unchecked Colgate" at bounding box center [277, 169] width 216 height 12
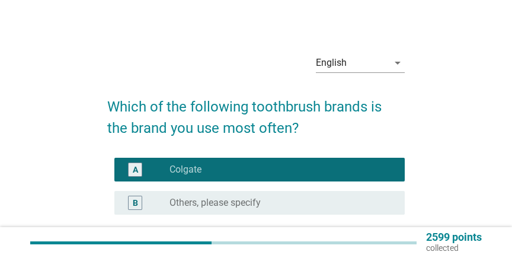
scroll to position [64, 0]
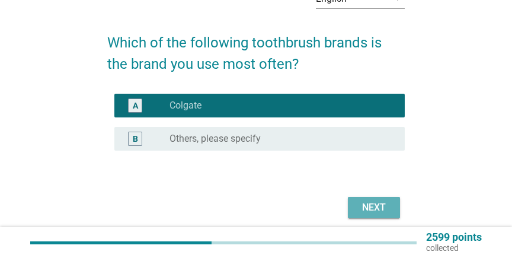
click at [373, 201] on div "Next" at bounding box center [373, 207] width 33 height 14
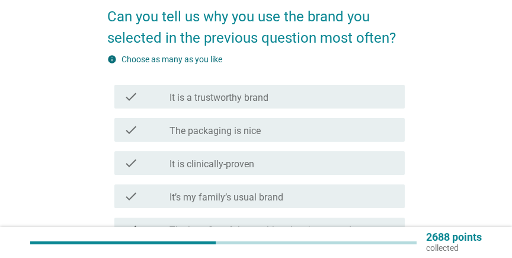
scroll to position [128, 0]
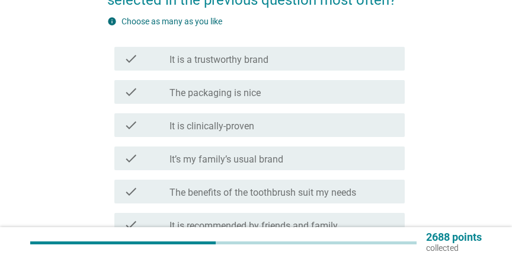
click at [267, 58] on label "It is a trustworthy brand" at bounding box center [218, 60] width 99 height 12
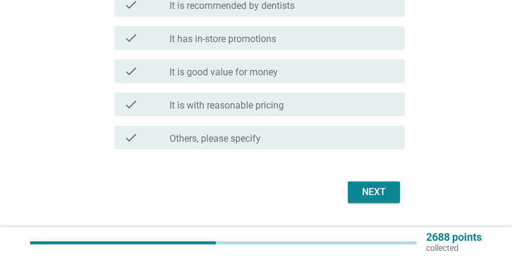
scroll to position [384, 0]
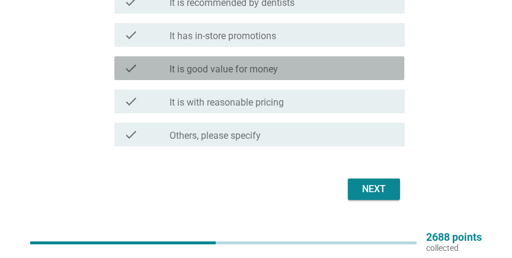
click at [256, 65] on label "It is good value for money" at bounding box center [223, 69] width 108 height 12
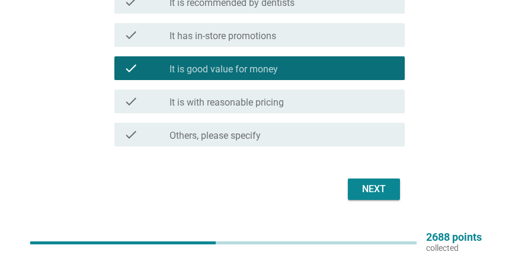
click at [278, 102] on label "It is with reasonable pricing" at bounding box center [226, 103] width 114 height 12
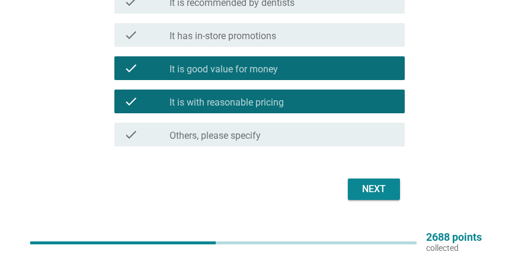
click at [371, 189] on div "Next" at bounding box center [373, 189] width 33 height 14
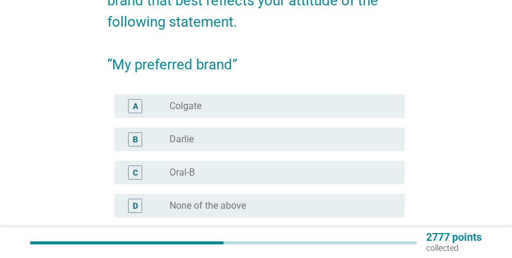
scroll to position [128, 0]
click at [212, 108] on div "radio_button_unchecked Colgate" at bounding box center [277, 106] width 216 height 12
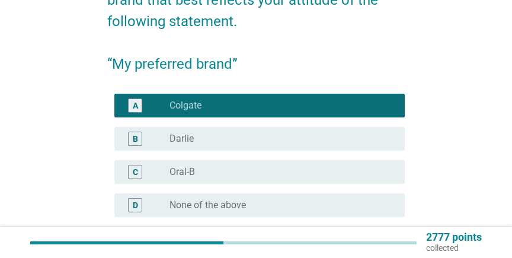
scroll to position [233, 0]
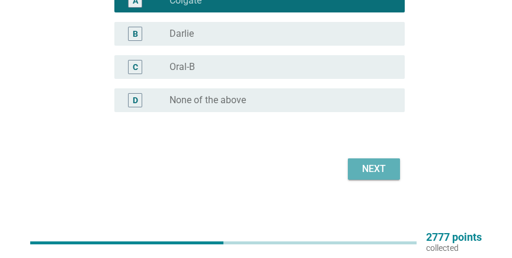
click at [377, 170] on div "Next" at bounding box center [373, 169] width 33 height 14
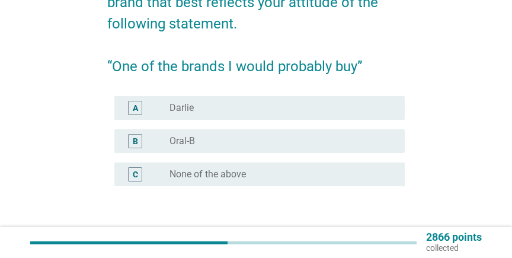
scroll to position [128, 0]
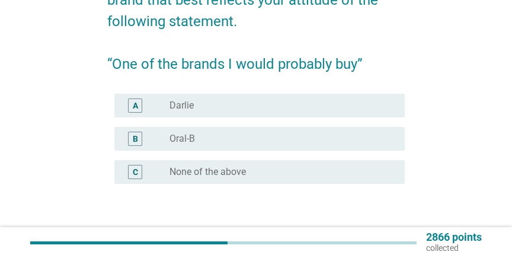
click at [203, 134] on div "radio_button_unchecked Oral-B" at bounding box center [277, 139] width 216 height 12
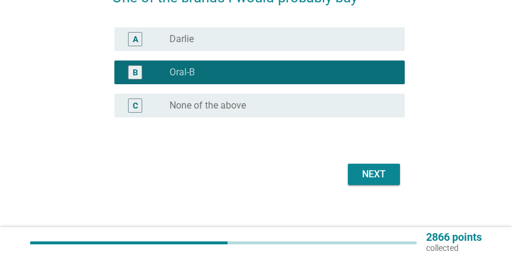
scroll to position [200, 0]
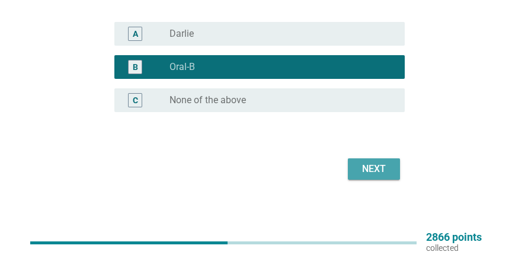
click at [378, 174] on div "Next" at bounding box center [373, 169] width 33 height 14
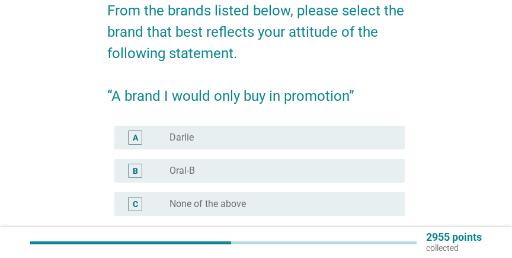
scroll to position [128, 0]
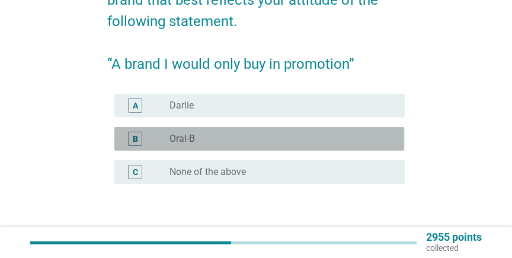
click at [199, 137] on div "radio_button_unchecked Oral-B" at bounding box center [277, 139] width 216 height 12
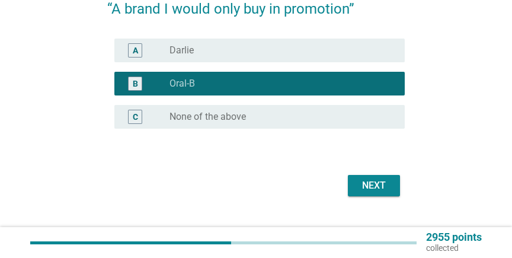
scroll to position [192, 0]
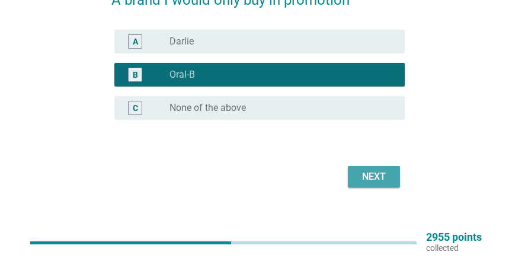
click at [392, 175] on button "Next" at bounding box center [374, 176] width 52 height 21
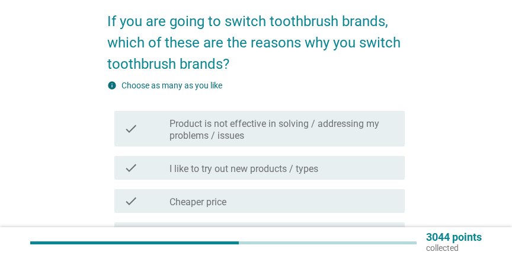
scroll to position [128, 0]
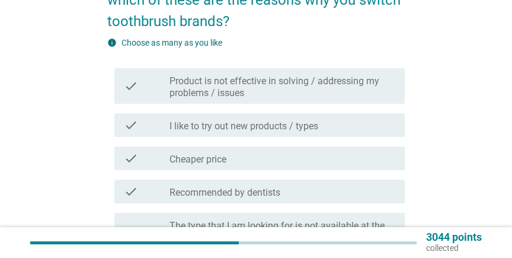
click at [232, 155] on div "check_box_outline_blank Cheaper price" at bounding box center [282, 158] width 226 height 14
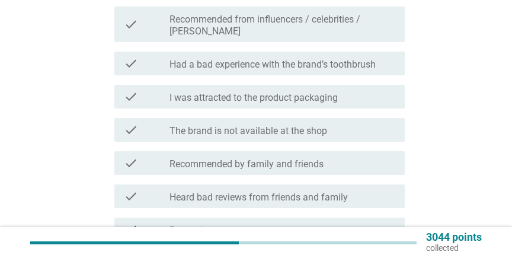
scroll to position [384, 0]
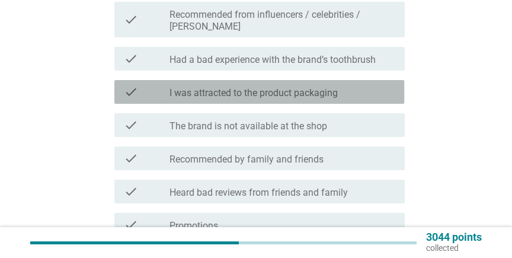
click at [282, 87] on label "I was attracted to the product packaging" at bounding box center [253, 93] width 168 height 12
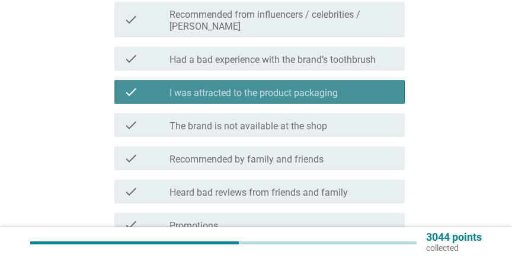
click at [321, 87] on label "I was attracted to the product packaging" at bounding box center [253, 93] width 168 height 12
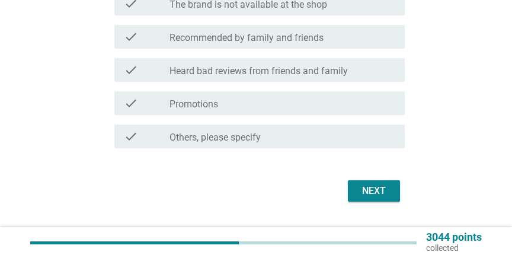
scroll to position [512, 0]
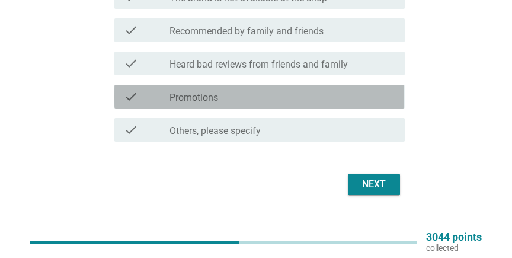
drag, startPoint x: 183, startPoint y: 86, endPoint x: 191, endPoint y: 88, distance: 7.9
click at [186, 92] on label "Promotions" at bounding box center [193, 98] width 49 height 12
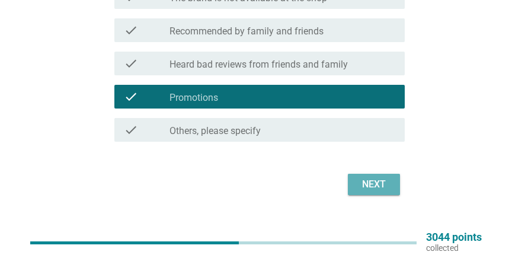
drag, startPoint x: 365, startPoint y: 175, endPoint x: 352, endPoint y: 85, distance: 90.4
click at [365, 177] on div "Next" at bounding box center [373, 184] width 33 height 14
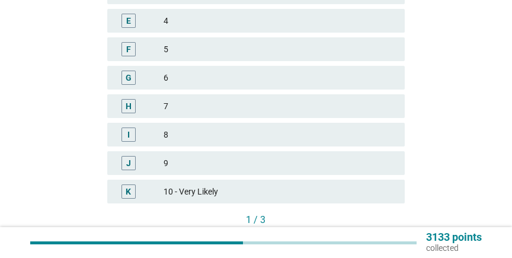
scroll to position [384, 0]
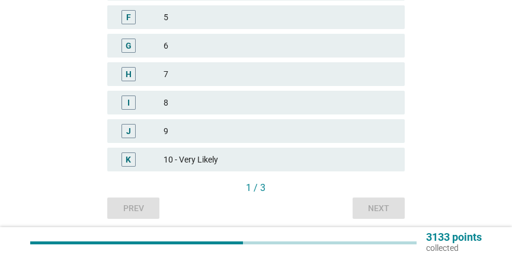
click at [181, 105] on div "8" at bounding box center [279, 102] width 232 height 14
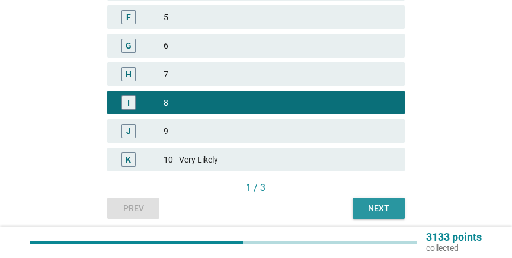
click at [368, 211] on div "Next" at bounding box center [378, 208] width 33 height 12
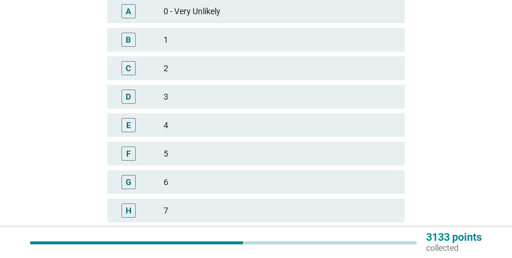
scroll to position [256, 0]
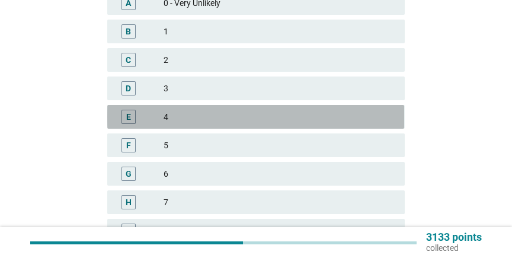
click at [184, 122] on div "4" at bounding box center [279, 117] width 232 height 14
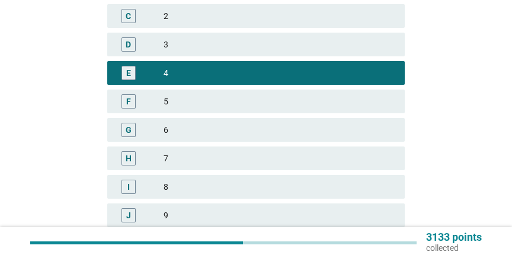
scroll to position [419, 0]
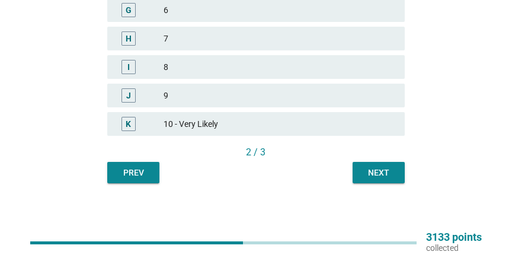
click at [381, 168] on div "Next" at bounding box center [378, 172] width 33 height 12
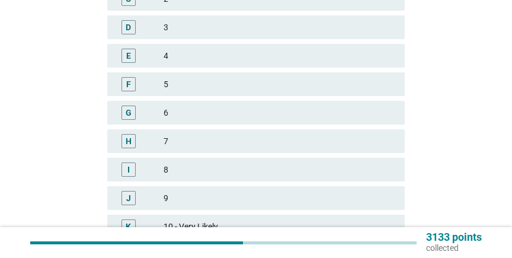
scroll to position [320, 0]
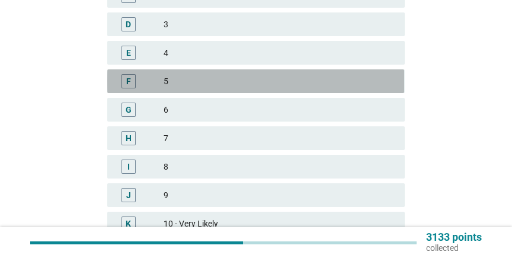
click at [176, 84] on div "5" at bounding box center [279, 81] width 232 height 14
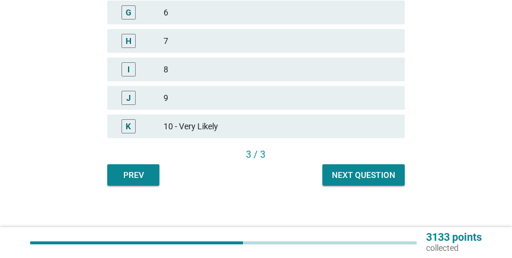
scroll to position [419, 0]
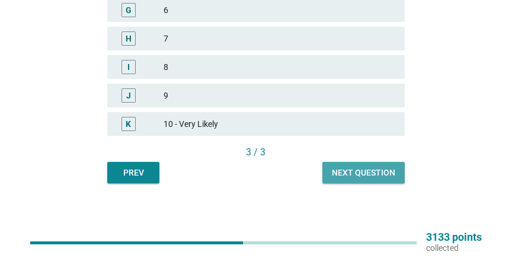
click at [371, 169] on div "Next question" at bounding box center [363, 172] width 63 height 12
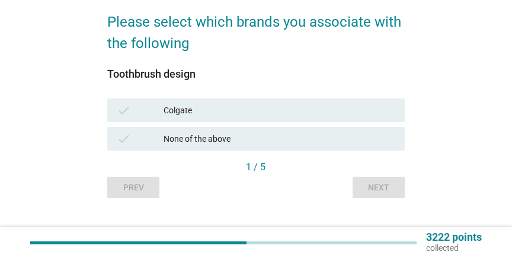
scroll to position [100, 0]
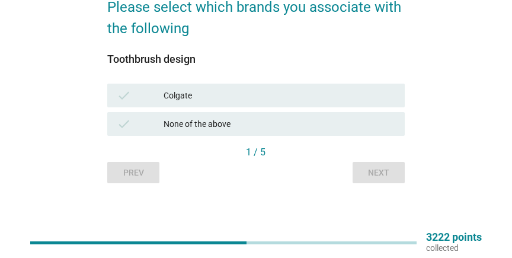
click at [206, 94] on div "Colgate" at bounding box center [279, 95] width 232 height 14
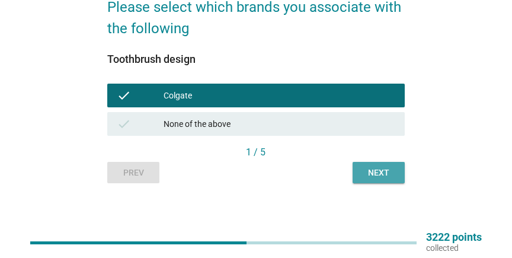
click at [373, 169] on div "Next" at bounding box center [378, 172] width 33 height 12
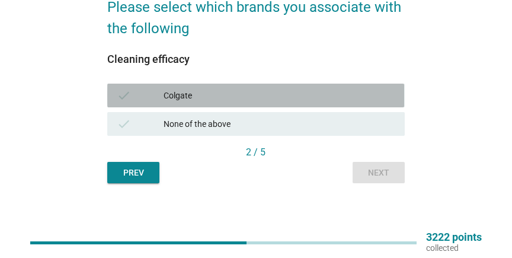
drag, startPoint x: 223, startPoint y: 98, endPoint x: 323, endPoint y: 150, distance: 112.1
click at [224, 98] on div "Colgate" at bounding box center [279, 95] width 232 height 14
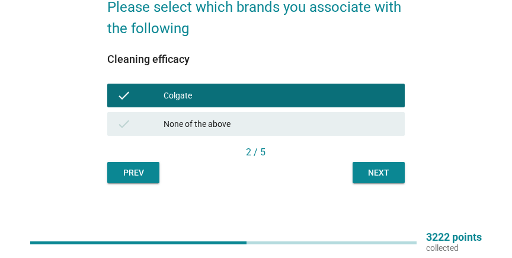
click at [373, 171] on div "Next" at bounding box center [378, 172] width 33 height 12
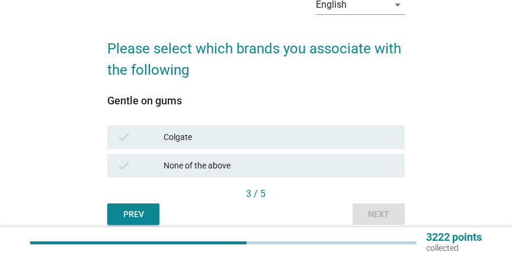
scroll to position [64, 0]
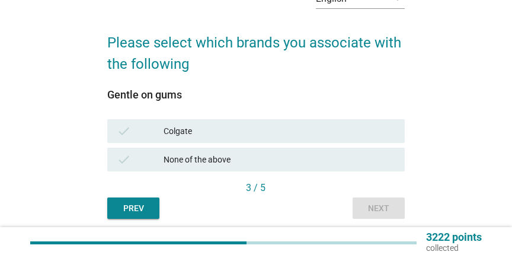
click at [195, 133] on div "Colgate" at bounding box center [279, 131] width 232 height 14
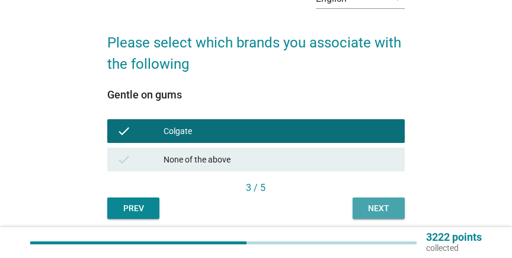
click at [385, 209] on div "Next" at bounding box center [378, 208] width 33 height 12
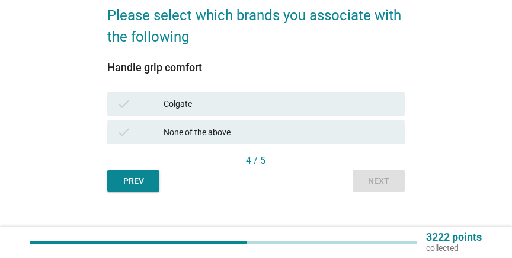
scroll to position [100, 0]
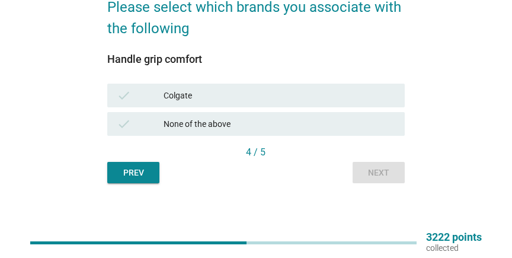
click at [214, 94] on div "Colgate" at bounding box center [279, 95] width 232 height 14
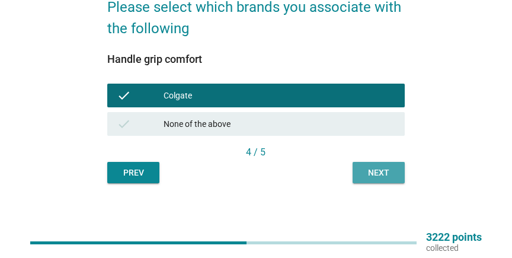
click at [380, 172] on div "Next" at bounding box center [378, 172] width 33 height 12
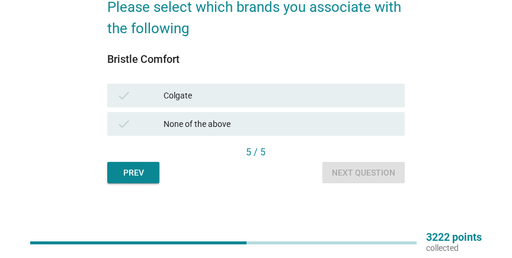
click at [186, 99] on div "Colgate" at bounding box center [279, 95] width 232 height 14
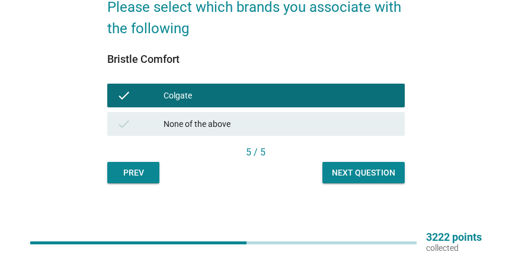
click at [364, 163] on button "Next question" at bounding box center [363, 172] width 82 height 21
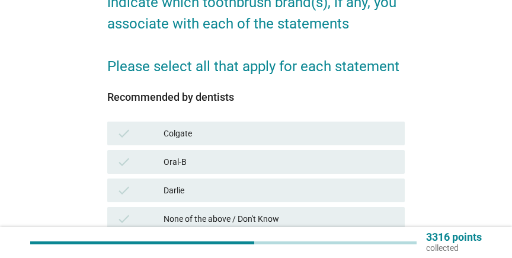
scroll to position [192, 0]
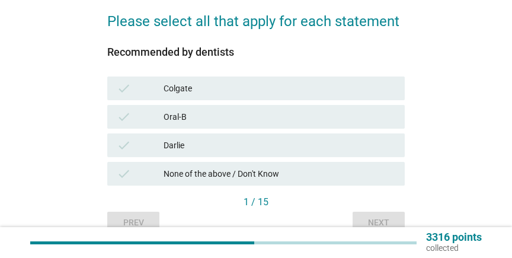
drag, startPoint x: 187, startPoint y: 94, endPoint x: 194, endPoint y: 100, distance: 9.3
click at [188, 94] on div "Colgate" at bounding box center [279, 88] width 232 height 14
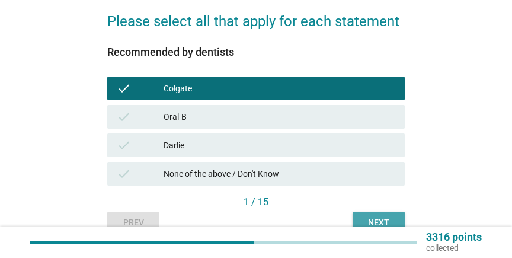
click at [379, 213] on button "Next" at bounding box center [378, 221] width 52 height 21
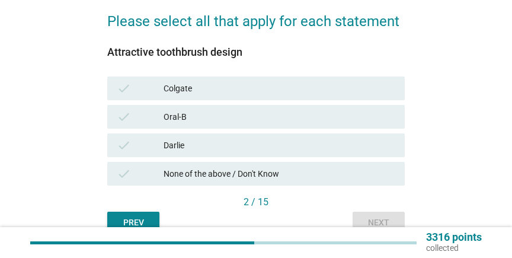
click at [200, 89] on div "Colgate" at bounding box center [279, 88] width 232 height 14
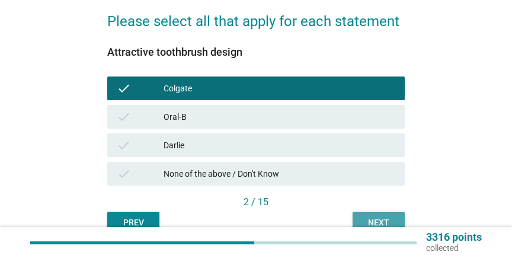
click at [371, 217] on div "Next" at bounding box center [378, 222] width 33 height 12
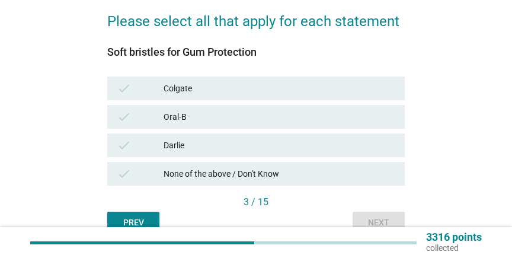
click at [206, 95] on div "check Colgate" at bounding box center [255, 88] width 297 height 24
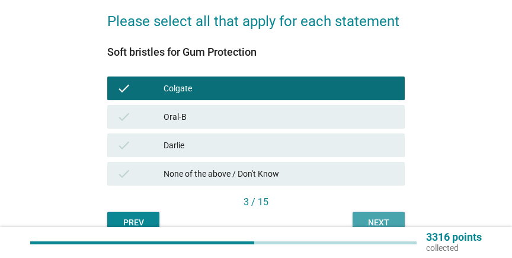
click at [381, 216] on button "Next" at bounding box center [378, 221] width 52 height 21
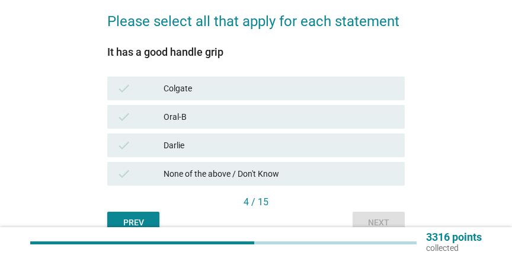
click at [210, 95] on div "Colgate" at bounding box center [279, 88] width 232 height 14
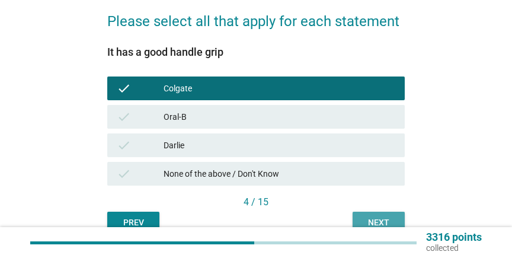
click at [381, 215] on button "Next" at bounding box center [378, 221] width 52 height 21
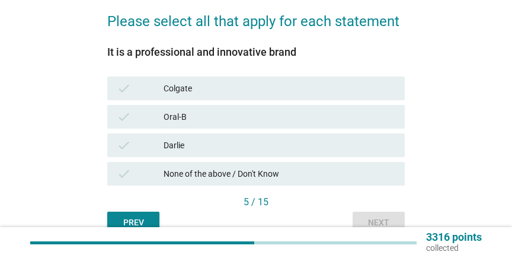
click at [201, 89] on div "Colgate" at bounding box center [279, 88] width 232 height 14
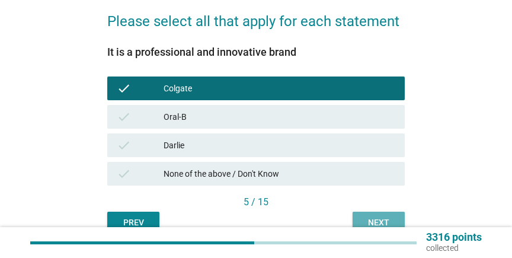
click at [378, 219] on div "Next" at bounding box center [378, 222] width 33 height 12
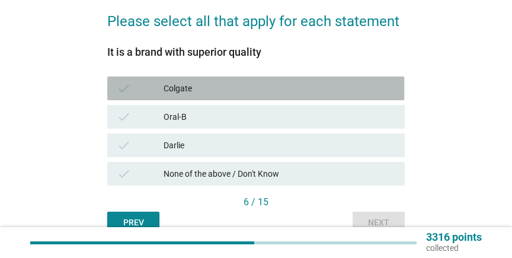
drag, startPoint x: 180, startPoint y: 94, endPoint x: 178, endPoint y: 112, distance: 18.4
click at [181, 94] on div "Colgate" at bounding box center [279, 88] width 232 height 14
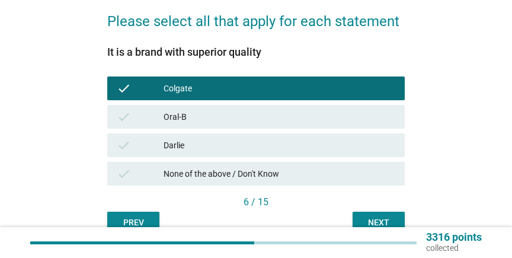
drag, startPoint x: 185, startPoint y: 119, endPoint x: 316, endPoint y: 183, distance: 145.7
click at [185, 119] on div "Oral-B" at bounding box center [279, 117] width 232 height 14
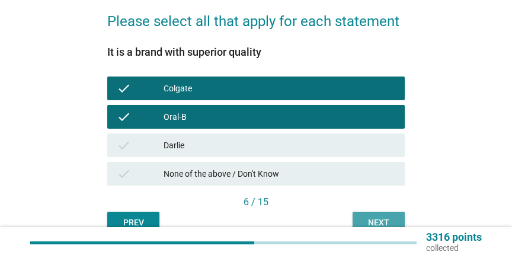
click at [375, 217] on div "Next" at bounding box center [378, 222] width 33 height 12
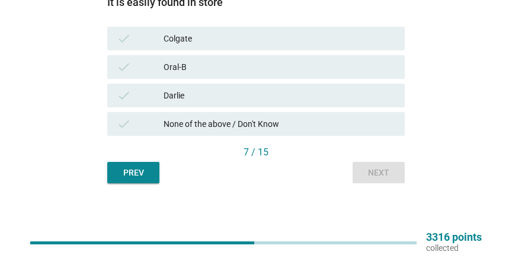
click at [198, 47] on div "check Colgate" at bounding box center [255, 39] width 297 height 24
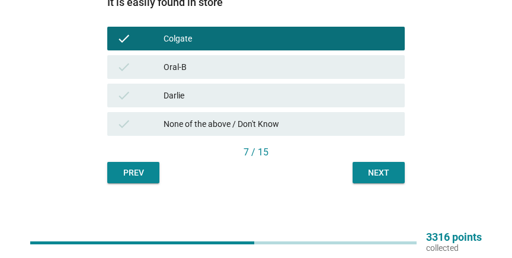
drag, startPoint x: 196, startPoint y: 92, endPoint x: 192, endPoint y: 78, distance: 14.8
click at [195, 91] on div "Darlie" at bounding box center [279, 95] width 232 height 14
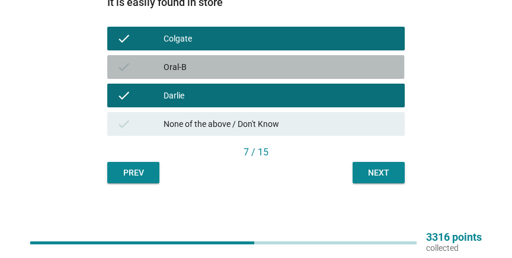
drag, startPoint x: 198, startPoint y: 63, endPoint x: 356, endPoint y: 146, distance: 178.3
click at [200, 63] on div "Oral-B" at bounding box center [279, 67] width 232 height 14
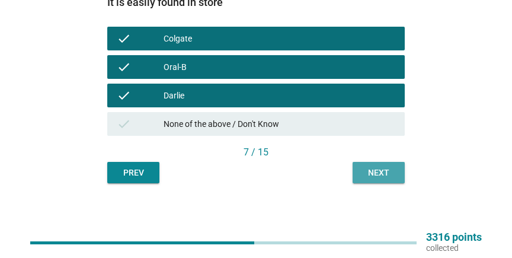
click at [381, 177] on div "Next" at bounding box center [378, 172] width 33 height 12
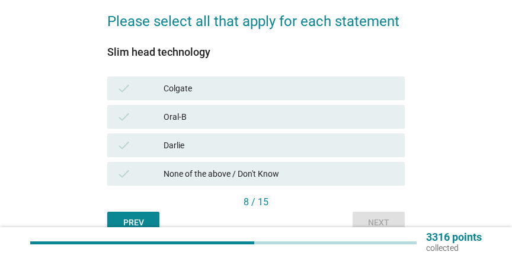
click at [186, 85] on div "Colgate" at bounding box center [279, 88] width 232 height 14
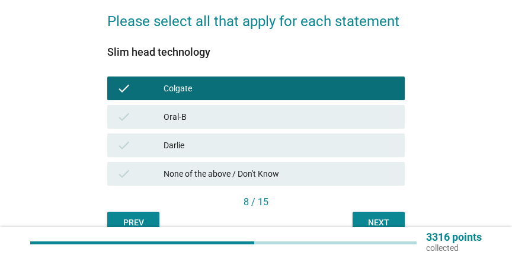
click at [380, 221] on div "Next" at bounding box center [378, 222] width 33 height 12
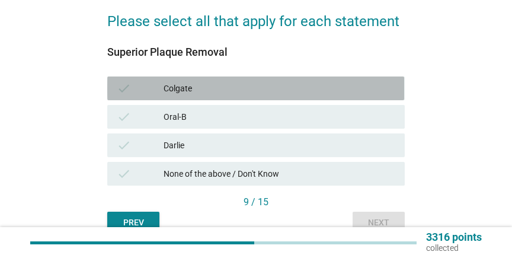
click at [197, 89] on div "Colgate" at bounding box center [279, 88] width 232 height 14
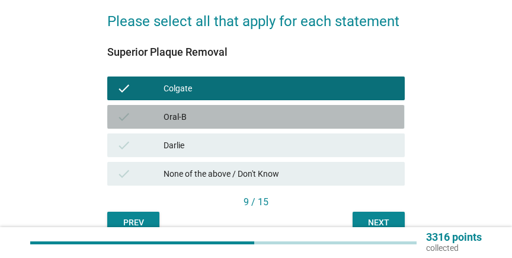
drag, startPoint x: 190, startPoint y: 117, endPoint x: 294, endPoint y: 173, distance: 118.5
click at [190, 117] on div "Oral-B" at bounding box center [279, 117] width 232 height 14
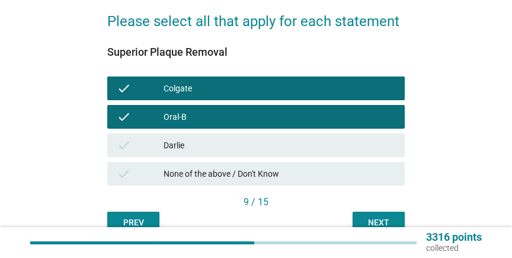
click at [381, 219] on div "Next" at bounding box center [378, 222] width 33 height 12
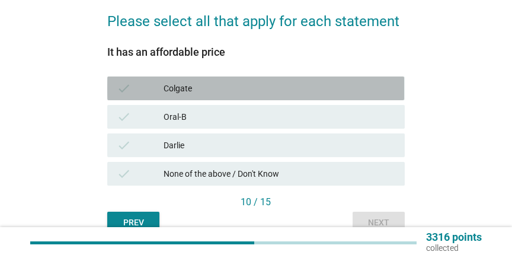
click at [200, 92] on div "Colgate" at bounding box center [279, 88] width 232 height 14
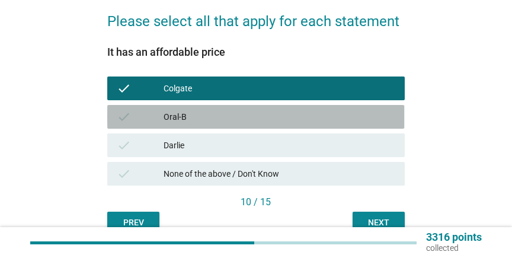
click at [195, 117] on div "Oral-B" at bounding box center [279, 117] width 232 height 14
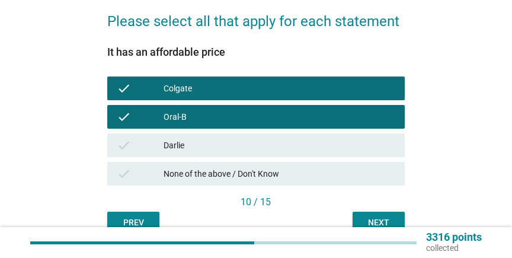
click at [196, 111] on div "Oral-B" at bounding box center [279, 117] width 232 height 14
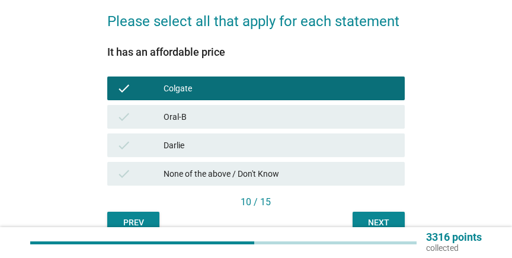
click at [365, 216] on div "Next" at bounding box center [378, 222] width 33 height 12
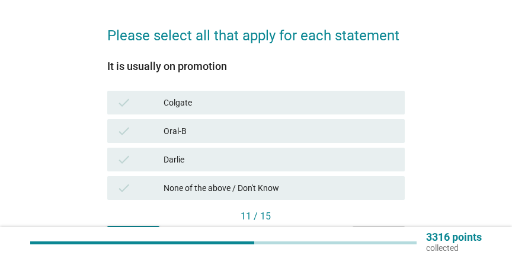
click at [196, 101] on div "Colgate" at bounding box center [279, 102] width 232 height 14
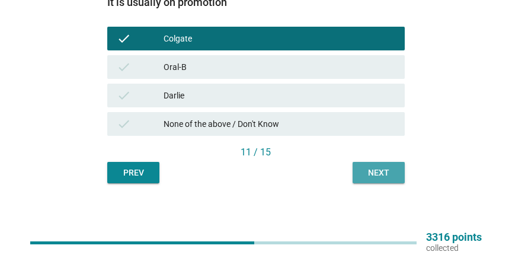
click at [394, 179] on button "Next" at bounding box center [378, 172] width 52 height 21
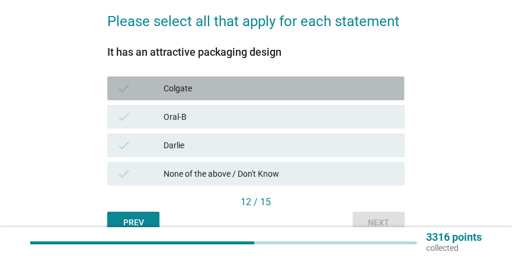
click at [206, 92] on div "Colgate" at bounding box center [279, 88] width 232 height 14
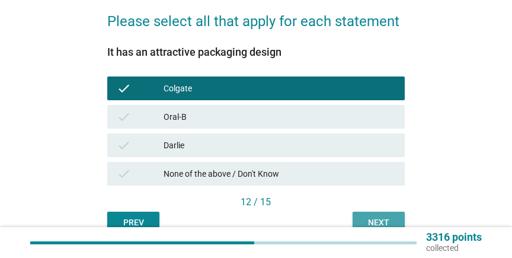
click at [373, 217] on div "Next" at bounding box center [378, 222] width 33 height 12
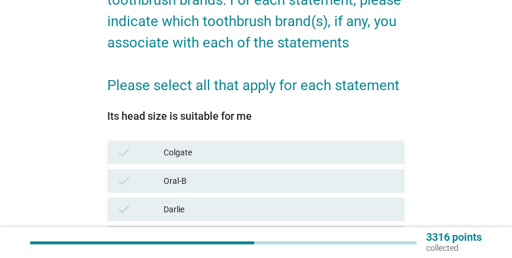
click at [197, 158] on div "Colgate" at bounding box center [279, 152] width 232 height 14
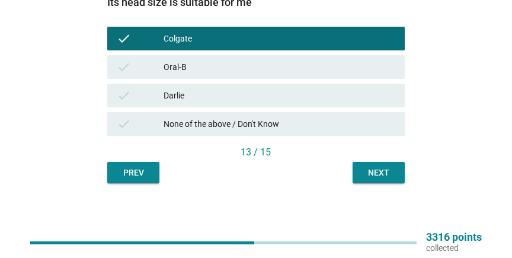
click at [386, 166] on button "Next" at bounding box center [378, 172] width 52 height 21
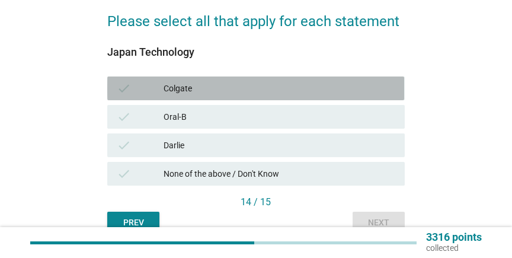
click at [144, 85] on div "check" at bounding box center [140, 88] width 46 height 14
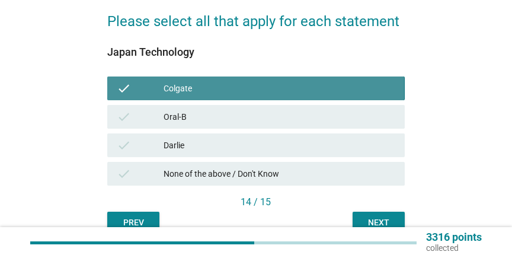
drag, startPoint x: 194, startPoint y: 91, endPoint x: 202, endPoint y: 147, distance: 57.5
click at [194, 92] on div "Colgate" at bounding box center [279, 88] width 232 height 14
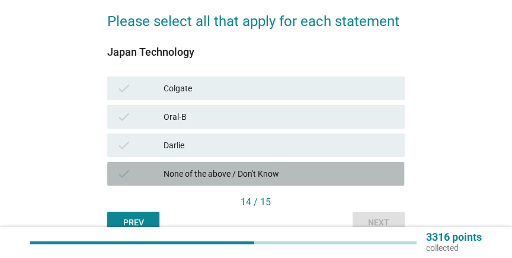
click at [205, 166] on div "check None of the above / Don't Know" at bounding box center [255, 174] width 297 height 24
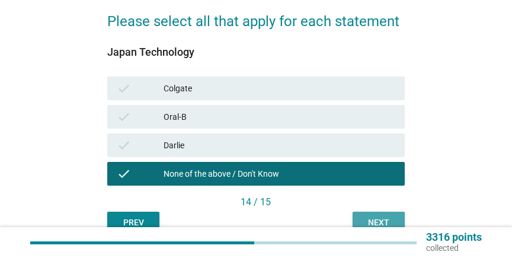
click at [379, 215] on button "Next" at bounding box center [378, 221] width 52 height 21
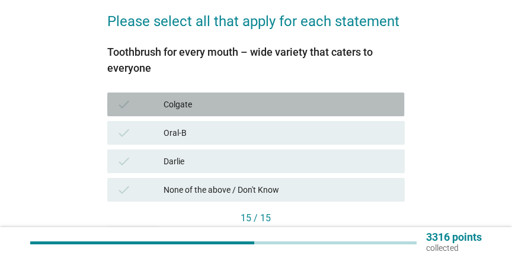
drag, startPoint x: 185, startPoint y: 104, endPoint x: 185, endPoint y: 126, distance: 21.3
click at [186, 105] on div "Colgate" at bounding box center [279, 104] width 232 height 14
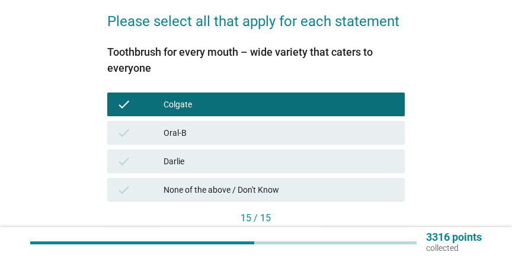
click at [183, 137] on div "Oral-B" at bounding box center [279, 133] width 232 height 14
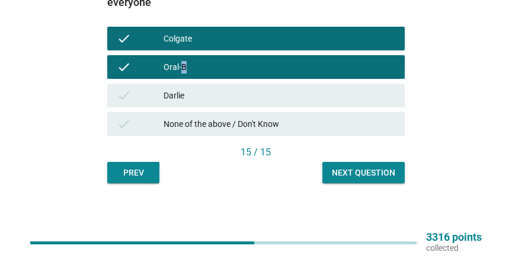
click at [393, 182] on button "Next question" at bounding box center [363, 172] width 82 height 21
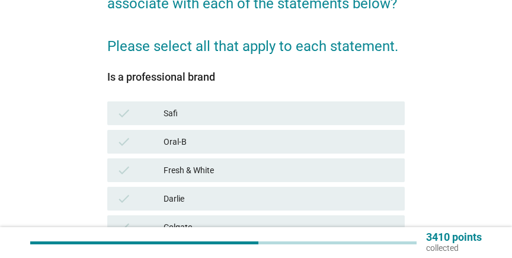
scroll to position [192, 0]
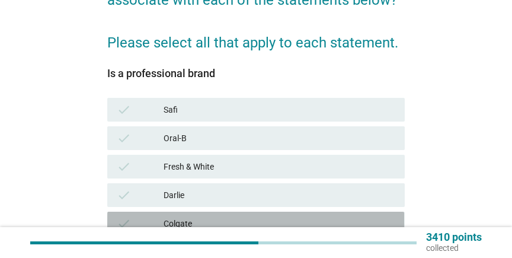
drag, startPoint x: 197, startPoint y: 219, endPoint x: 201, endPoint y: 179, distance: 39.3
click at [196, 217] on div "Colgate" at bounding box center [279, 223] width 232 height 14
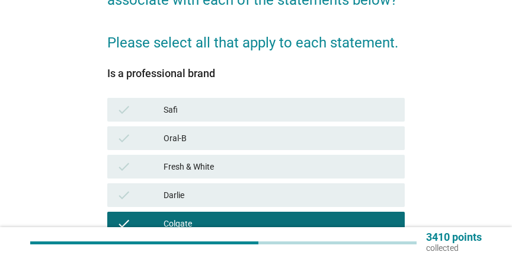
click at [210, 142] on div "Oral-B" at bounding box center [279, 138] width 232 height 14
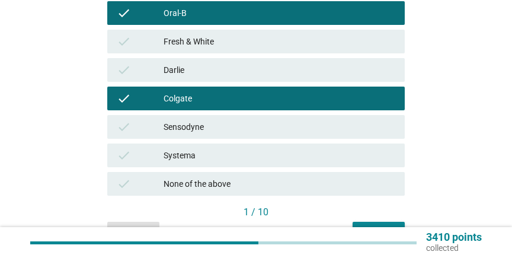
scroll to position [320, 0]
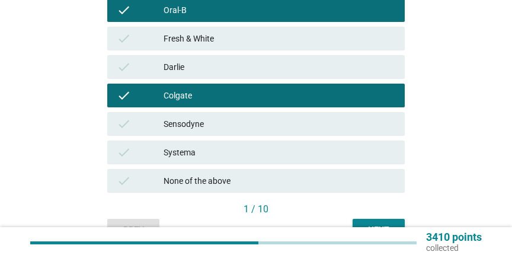
click at [371, 222] on button "Next" at bounding box center [378, 229] width 52 height 21
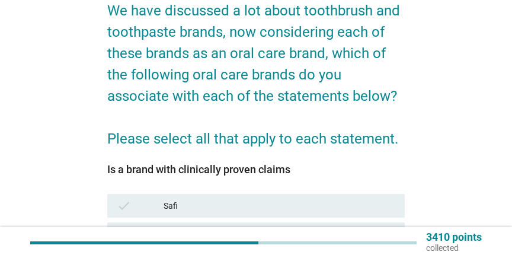
scroll to position [192, 0]
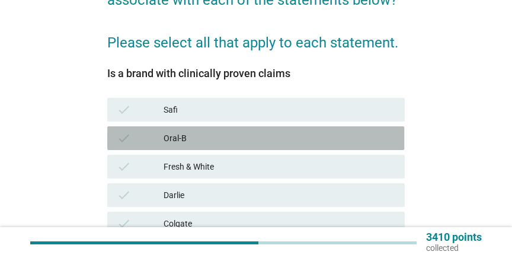
click at [189, 143] on div "Oral-B" at bounding box center [279, 138] width 232 height 14
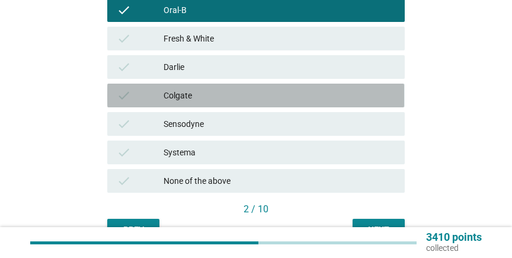
click at [187, 97] on div "Colgate" at bounding box center [279, 95] width 232 height 14
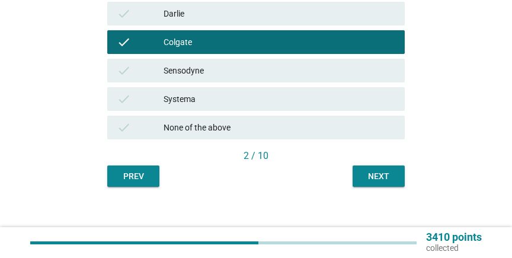
scroll to position [377, 0]
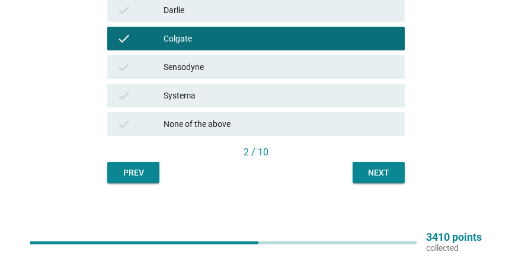
click at [374, 168] on div "Next" at bounding box center [378, 172] width 33 height 12
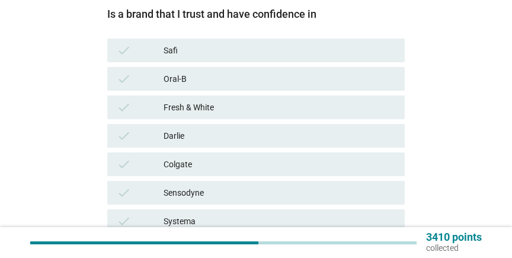
scroll to position [256, 0]
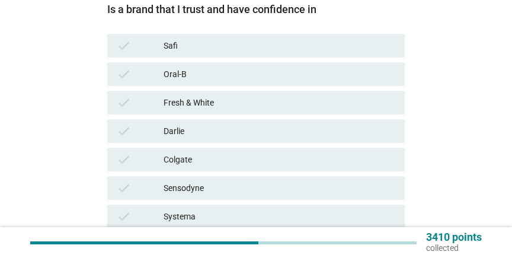
click at [184, 78] on div "Oral-B" at bounding box center [279, 74] width 232 height 14
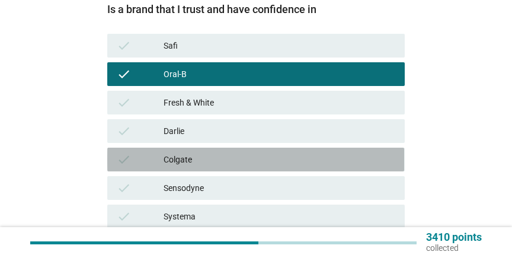
click at [185, 155] on div "Colgate" at bounding box center [279, 159] width 232 height 14
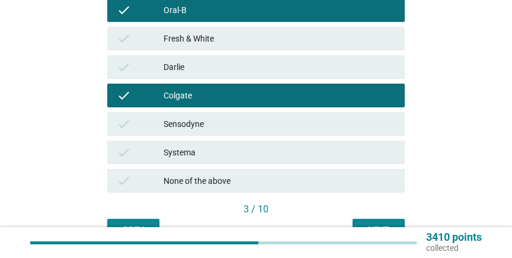
scroll to position [377, 0]
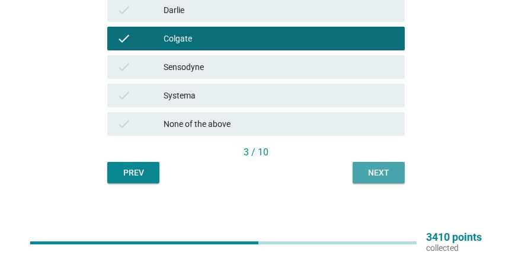
click at [371, 165] on button "Next" at bounding box center [378, 172] width 52 height 21
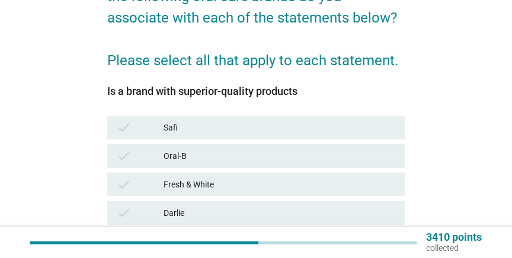
scroll to position [192, 0]
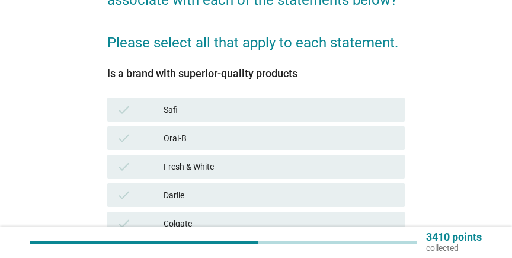
click at [170, 133] on div "Oral-B" at bounding box center [279, 138] width 232 height 14
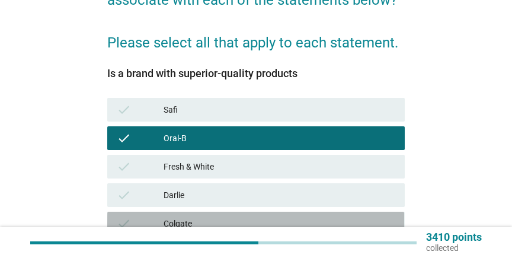
drag, startPoint x: 198, startPoint y: 217, endPoint x: 214, endPoint y: 217, distance: 16.0
click at [198, 217] on div "Colgate" at bounding box center [279, 223] width 232 height 14
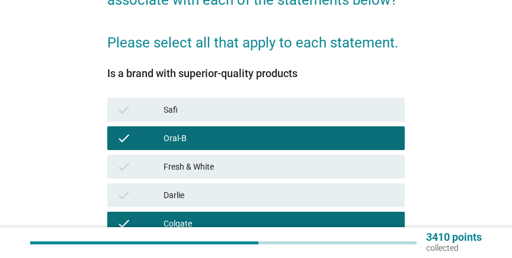
scroll to position [377, 0]
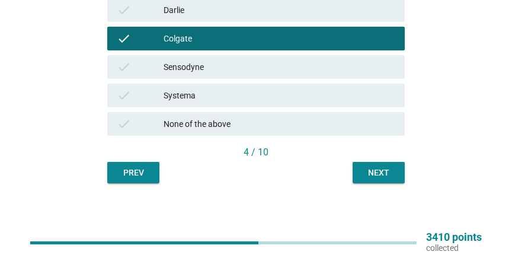
click at [394, 169] on div "Next" at bounding box center [378, 172] width 33 height 12
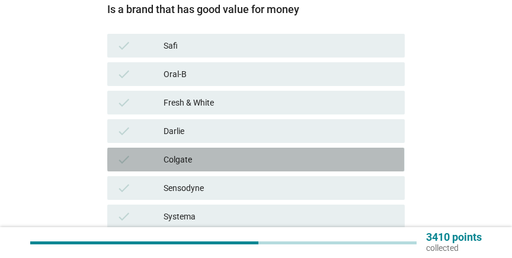
click at [185, 162] on div "Colgate" at bounding box center [279, 159] width 232 height 14
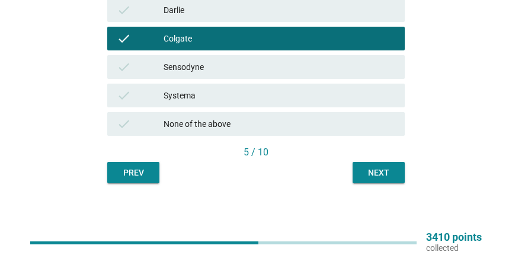
click at [378, 173] on div "Next" at bounding box center [378, 172] width 33 height 12
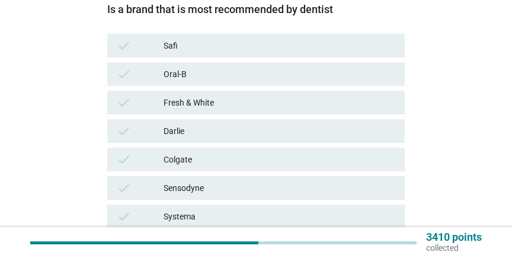
click at [154, 69] on div "check" at bounding box center [140, 74] width 46 height 14
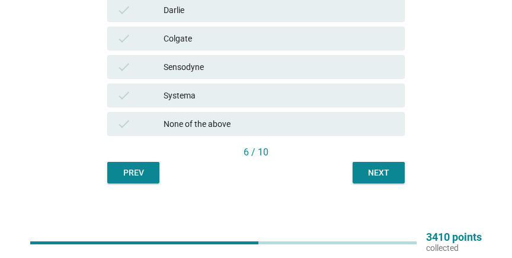
click at [193, 37] on div "Colgate" at bounding box center [279, 38] width 232 height 14
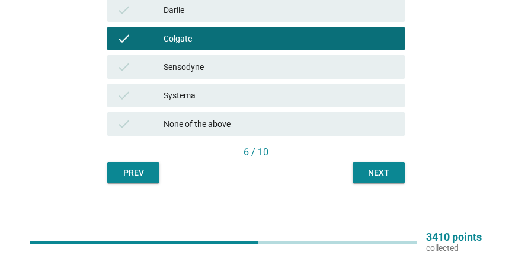
click at [383, 163] on button "Next" at bounding box center [378, 172] width 52 height 21
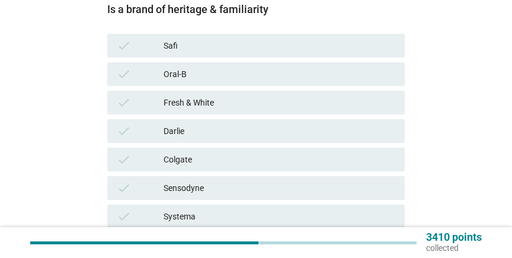
click at [192, 155] on div "Colgate" at bounding box center [279, 159] width 232 height 14
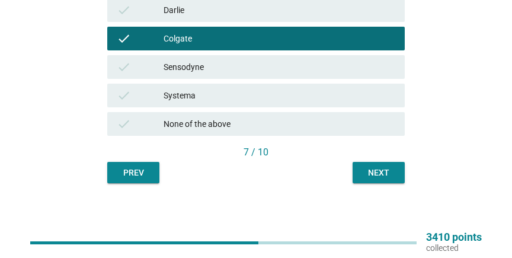
click at [379, 172] on div "Next" at bounding box center [378, 172] width 33 height 12
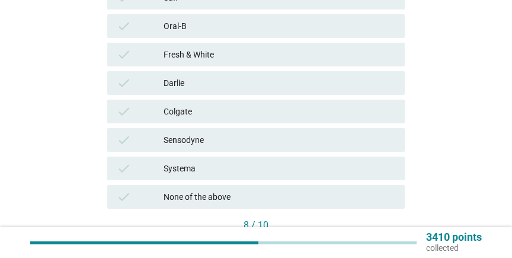
click at [198, 34] on div "check Oral-B" at bounding box center [255, 26] width 297 height 24
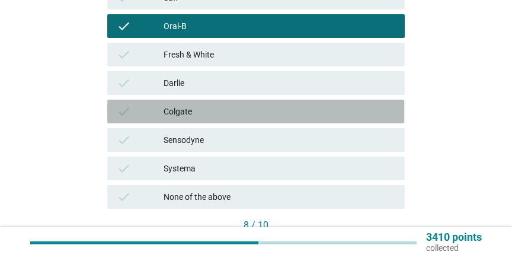
drag, startPoint x: 223, startPoint y: 114, endPoint x: 381, endPoint y: 159, distance: 163.7
click at [224, 114] on div "Colgate" at bounding box center [279, 111] width 232 height 14
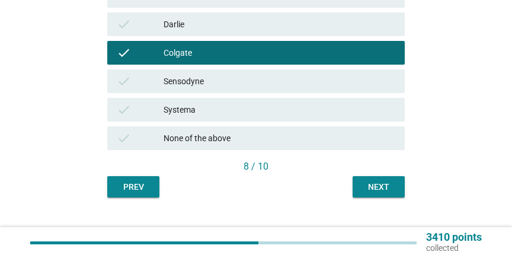
scroll to position [384, 0]
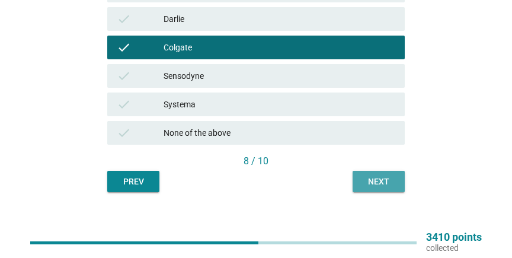
click at [387, 182] on div "Next" at bounding box center [378, 181] width 33 height 12
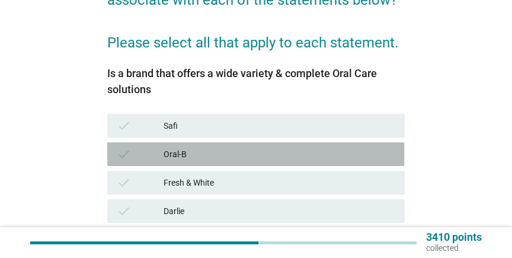
click at [174, 158] on div "Oral-B" at bounding box center [279, 154] width 232 height 14
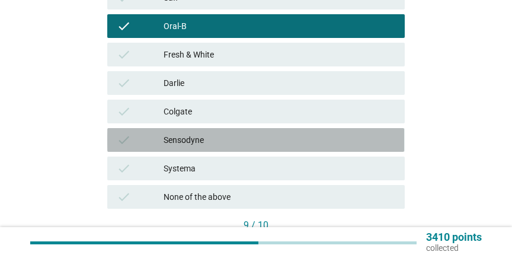
click at [188, 142] on div "Sensodyne" at bounding box center [279, 140] width 232 height 14
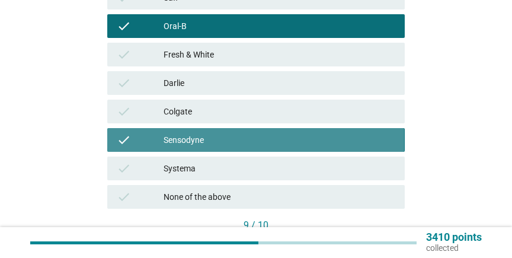
drag, startPoint x: 185, startPoint y: 142, endPoint x: 187, endPoint y: 127, distance: 14.3
click at [185, 142] on div "Sensodyne" at bounding box center [279, 140] width 232 height 14
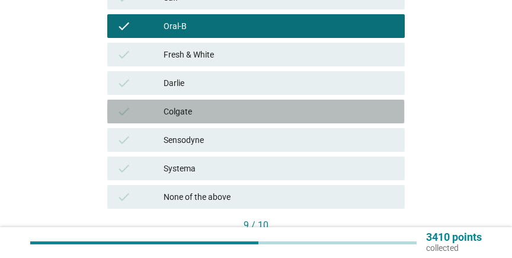
drag, startPoint x: 193, startPoint y: 114, endPoint x: 374, endPoint y: 165, distance: 188.1
click at [194, 114] on div "Colgate" at bounding box center [279, 111] width 232 height 14
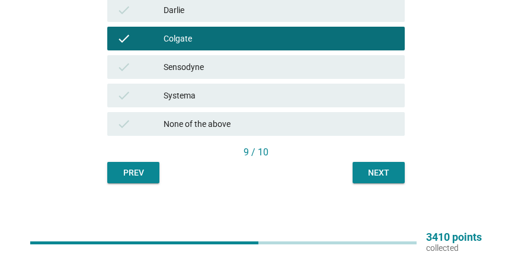
click at [387, 172] on div "Next" at bounding box center [378, 172] width 33 height 12
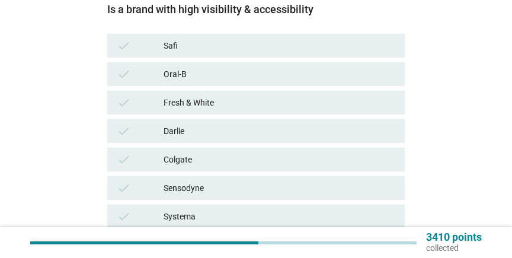
click at [179, 155] on div "Colgate" at bounding box center [279, 159] width 232 height 14
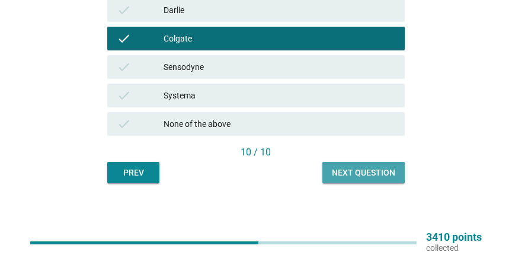
click at [368, 165] on button "Next question" at bounding box center [363, 172] width 82 height 21
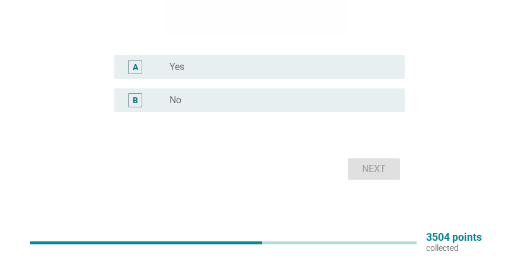
click at [175, 70] on label "Yes" at bounding box center [176, 67] width 15 height 12
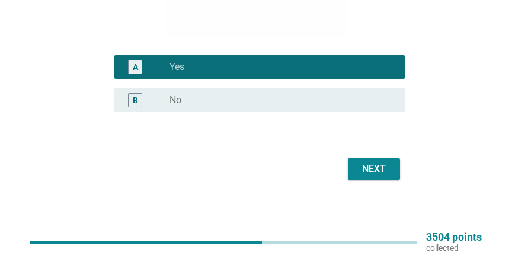
click at [365, 166] on div "Next" at bounding box center [373, 169] width 33 height 14
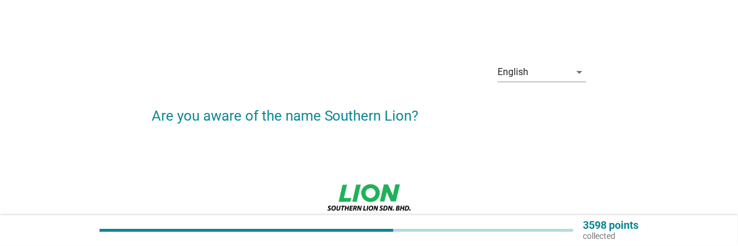
scroll to position [243, 0]
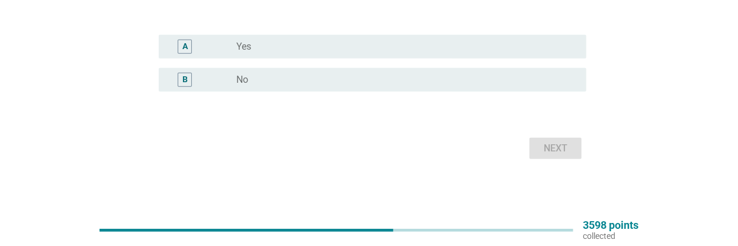
drag, startPoint x: 253, startPoint y: 78, endPoint x: 290, endPoint y: 89, distance: 39.0
click at [254, 78] on div "radio_button_unchecked No" at bounding box center [402, 80] width 332 height 12
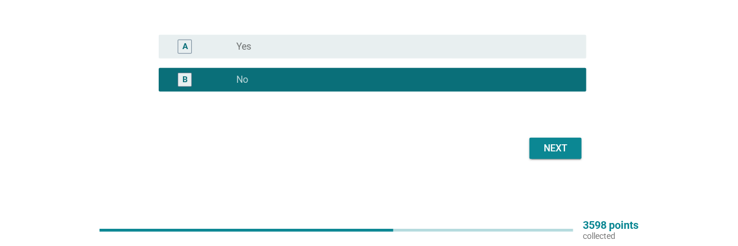
click at [511, 158] on button "Next" at bounding box center [556, 148] width 52 height 21
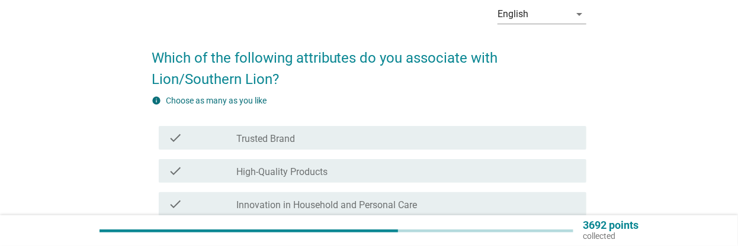
scroll to position [63, 0]
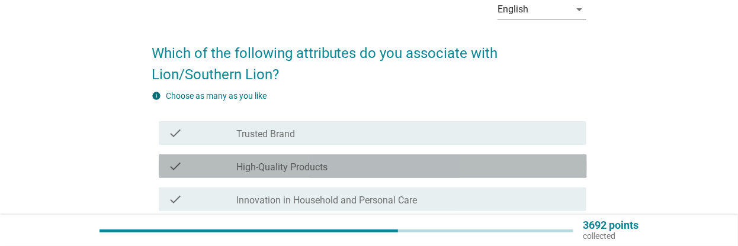
click at [296, 161] on div "check_box_outline_blank High-Quality Products" at bounding box center [406, 166] width 341 height 14
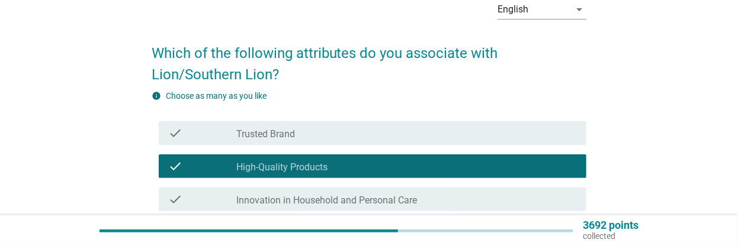
click at [291, 134] on label "Trusted Brand" at bounding box center [265, 135] width 59 height 12
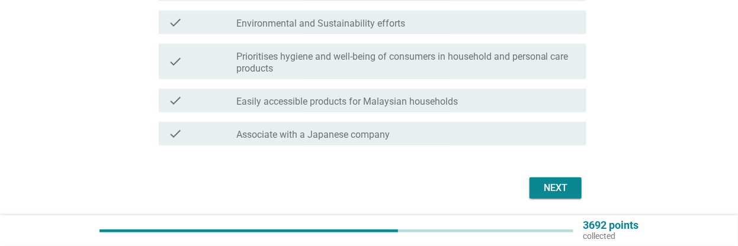
scroll to position [313, 0]
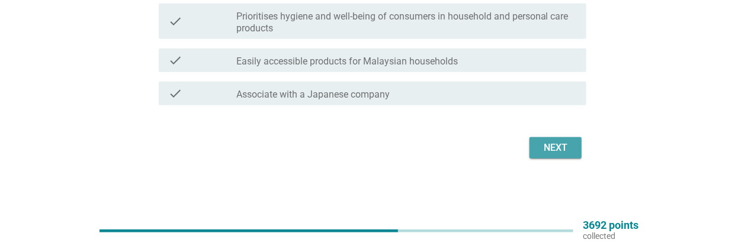
click at [511, 146] on div "Next" at bounding box center [555, 148] width 33 height 14
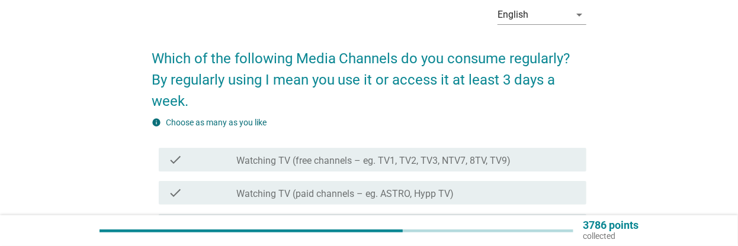
scroll to position [63, 0]
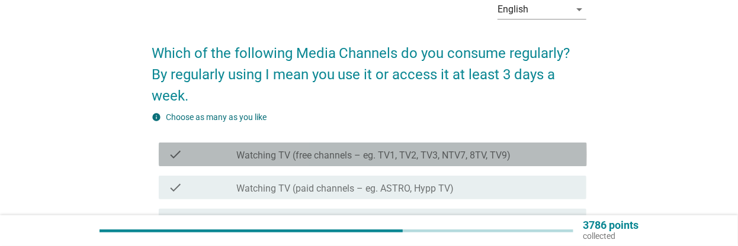
click at [344, 155] on label "Watching TV (free channels – eg. TV1, TV2, TV3, NTV7, 8TV, TV9)" at bounding box center [373, 156] width 274 height 12
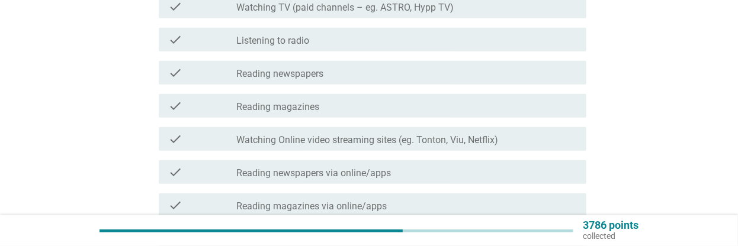
scroll to position [251, 0]
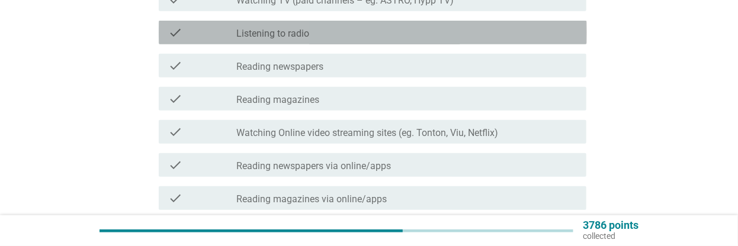
click at [284, 33] on label "Listening to radio" at bounding box center [272, 34] width 73 height 12
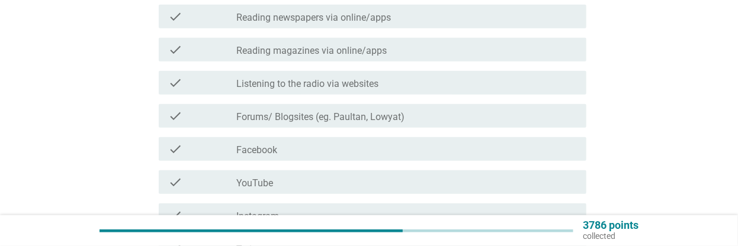
scroll to position [403, 0]
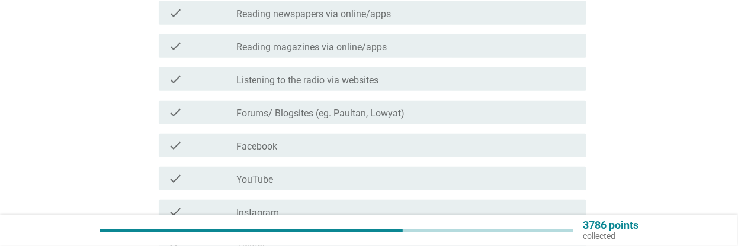
click at [267, 148] on label "Facebook" at bounding box center [256, 147] width 41 height 12
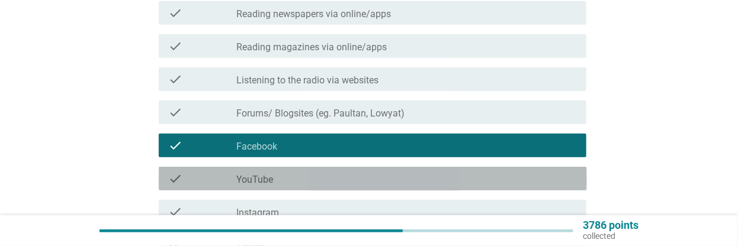
click at [269, 177] on label "YouTube" at bounding box center [254, 180] width 37 height 12
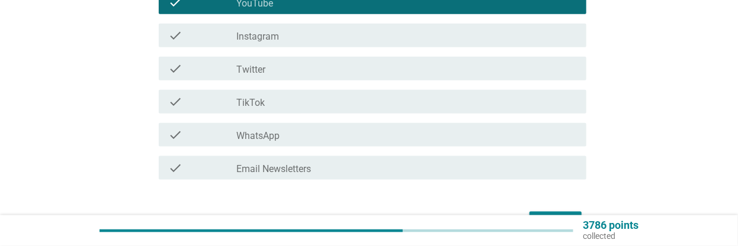
scroll to position [592, 0]
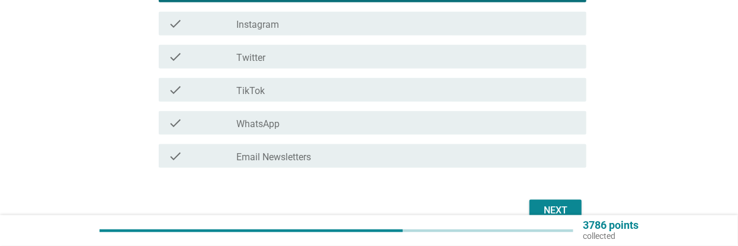
click at [266, 126] on label "WhatsApp" at bounding box center [257, 124] width 43 height 12
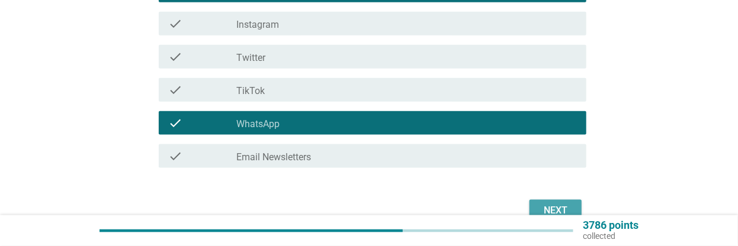
click at [511, 209] on div "Next" at bounding box center [555, 211] width 33 height 14
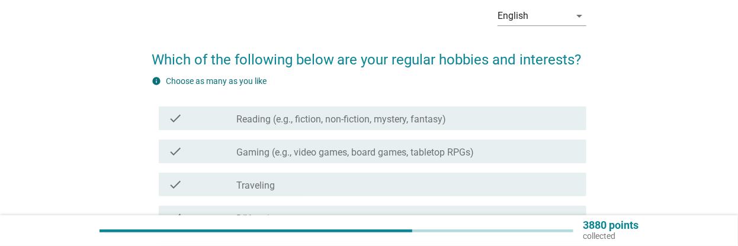
scroll to position [63, 0]
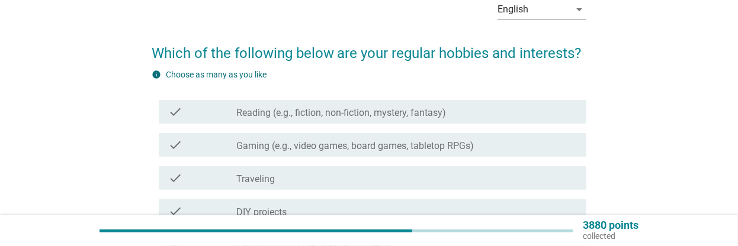
click at [359, 110] on label "Reading (e.g., fiction, non-fiction, mystery, fantasy)" at bounding box center [341, 113] width 210 height 12
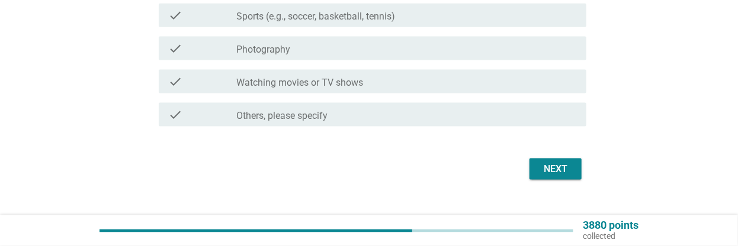
scroll to position [691, 0]
click at [511, 172] on div "Next" at bounding box center [555, 169] width 33 height 14
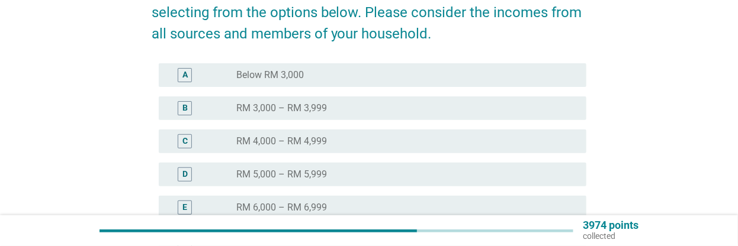
scroll to position [126, 0]
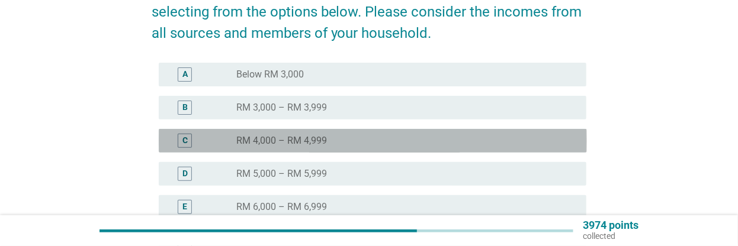
click at [317, 146] on label "RM 4,000 – RM 4,999" at bounding box center [281, 141] width 91 height 12
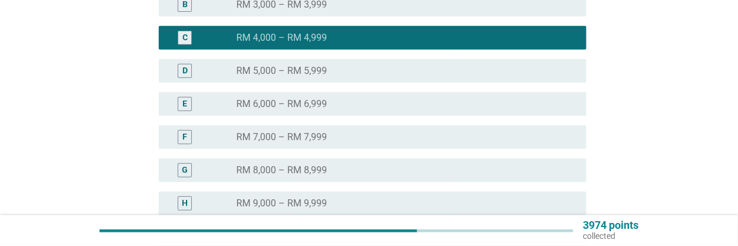
scroll to position [386, 0]
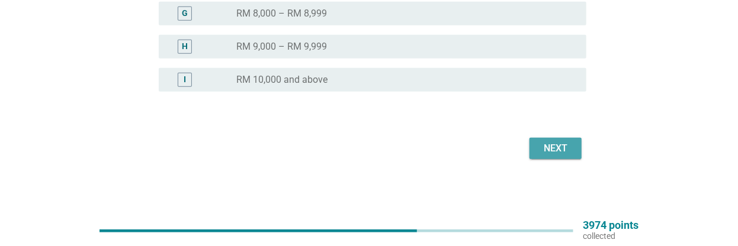
click at [511, 152] on div "Next" at bounding box center [555, 149] width 33 height 14
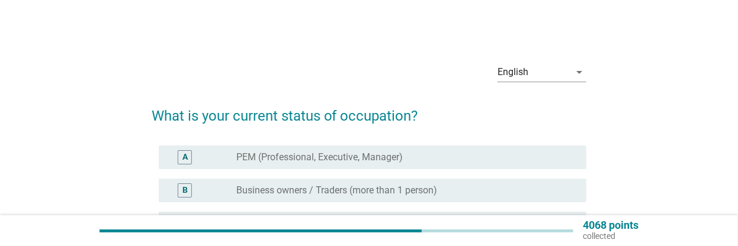
click at [387, 158] on label "PEM (Professional, Executive, Manager)" at bounding box center [319, 158] width 166 height 12
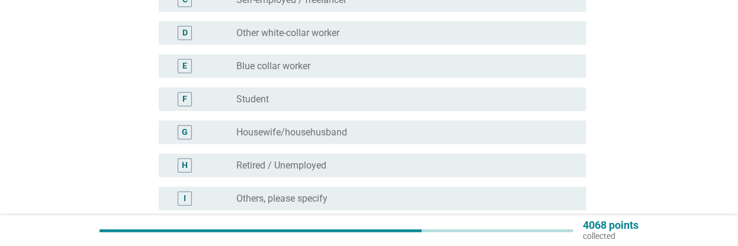
scroll to position [314, 0]
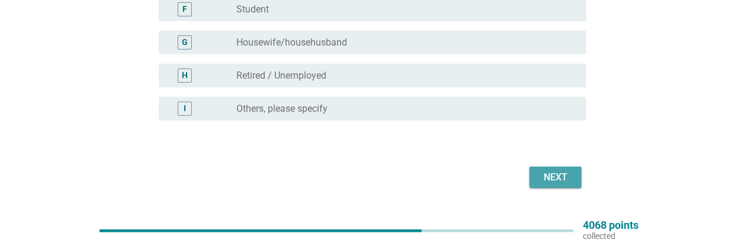
click at [511, 175] on div "Next" at bounding box center [555, 178] width 33 height 14
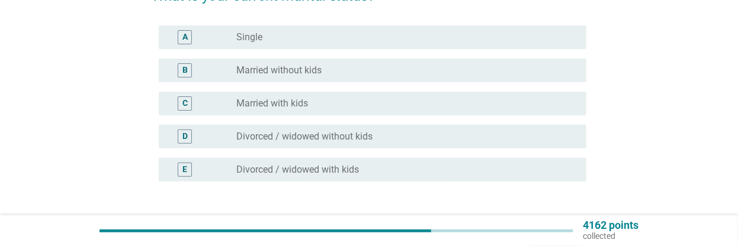
scroll to position [126, 0]
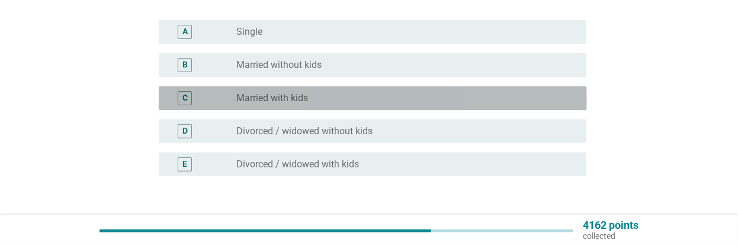
click at [303, 95] on label "Married with kids" at bounding box center [272, 98] width 72 height 12
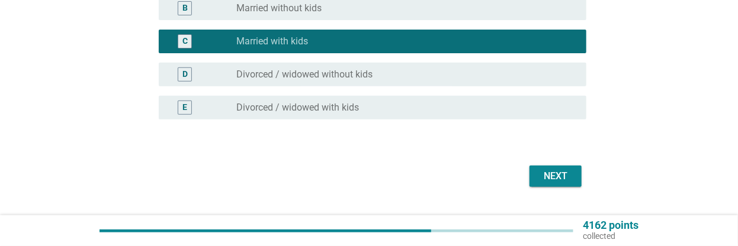
scroll to position [188, 0]
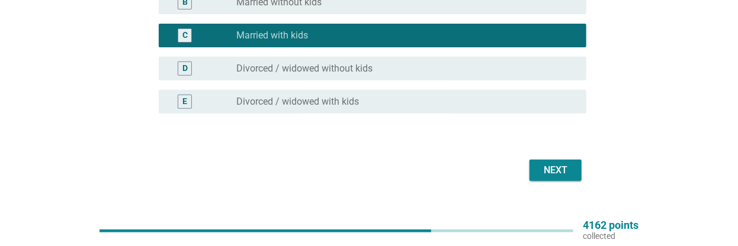
click at [511, 172] on div "Next" at bounding box center [555, 170] width 33 height 14
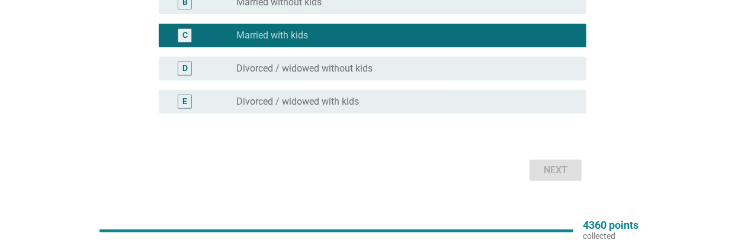
scroll to position [0, 0]
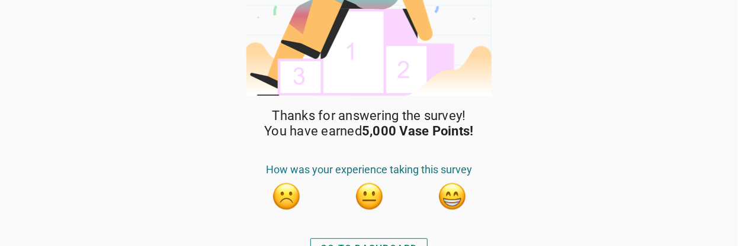
scroll to position [129, 0]
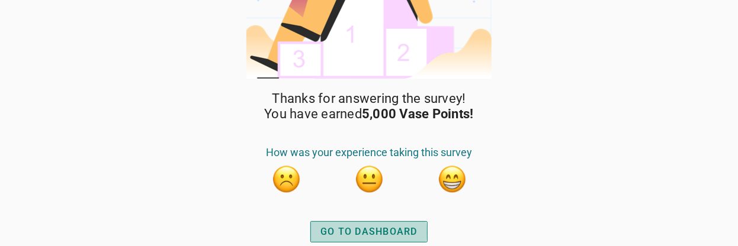
click at [374, 230] on div "GO TO DASHBOARD" at bounding box center [368, 232] width 97 height 14
